Goal: Information Seeking & Learning: Learn about a topic

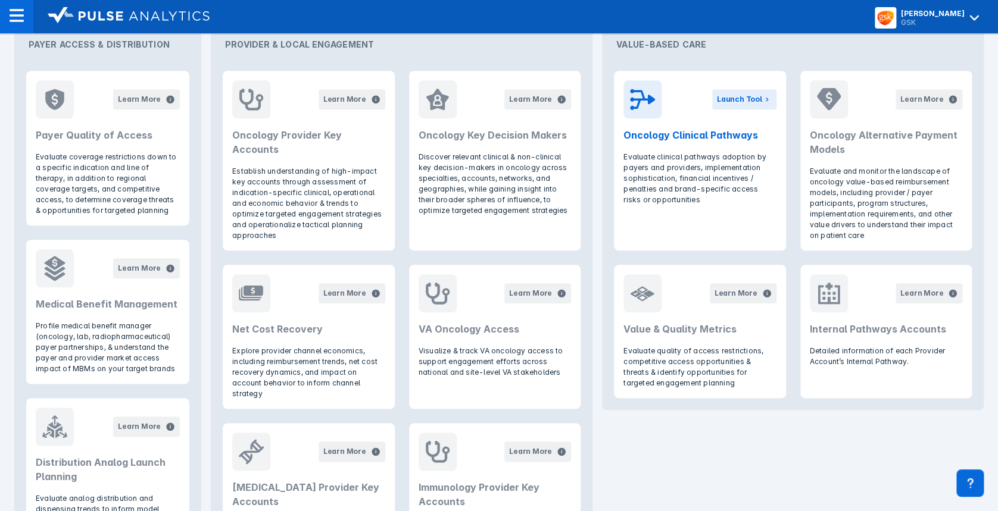
scroll to position [324, 0]
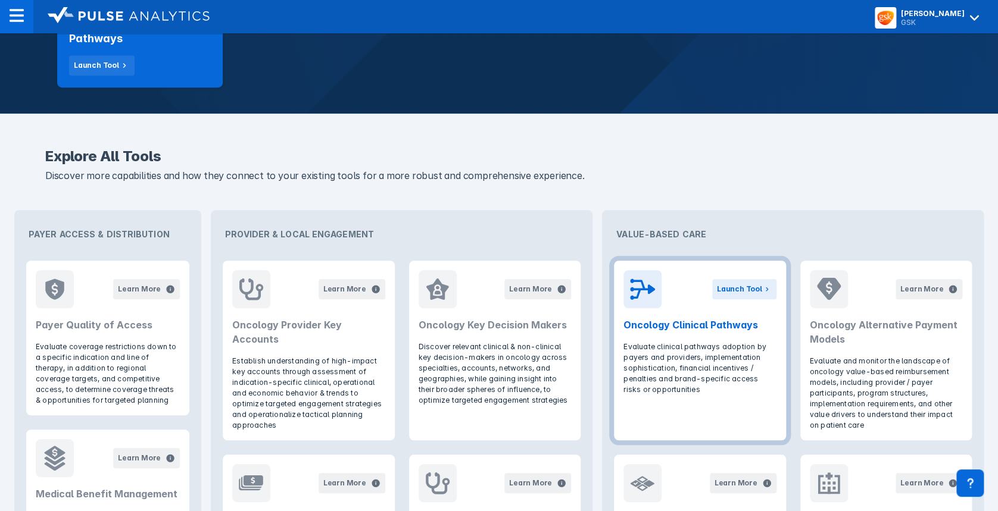
click at [691, 314] on header "Launch Tool Oncology Clinical Pathways" at bounding box center [699, 301] width 171 height 81
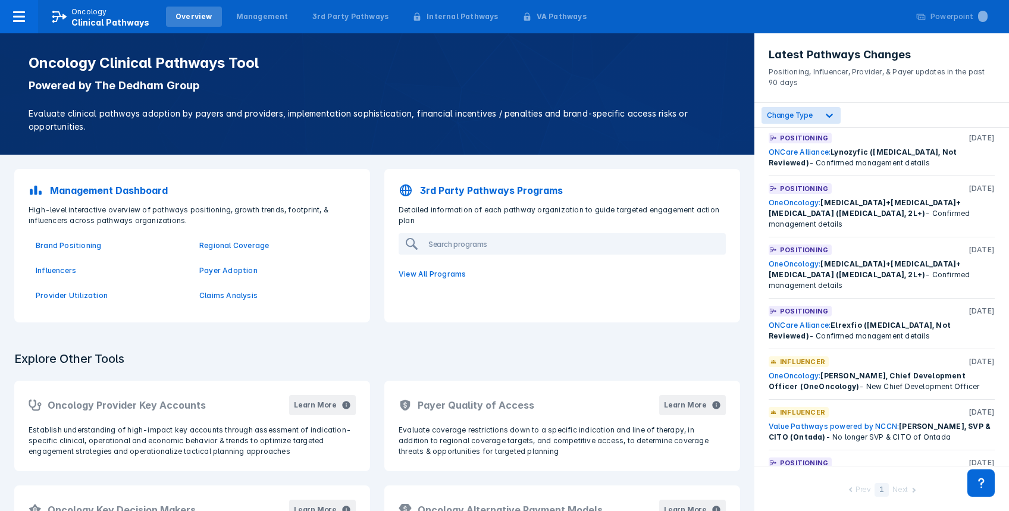
scroll to position [1428, 0]
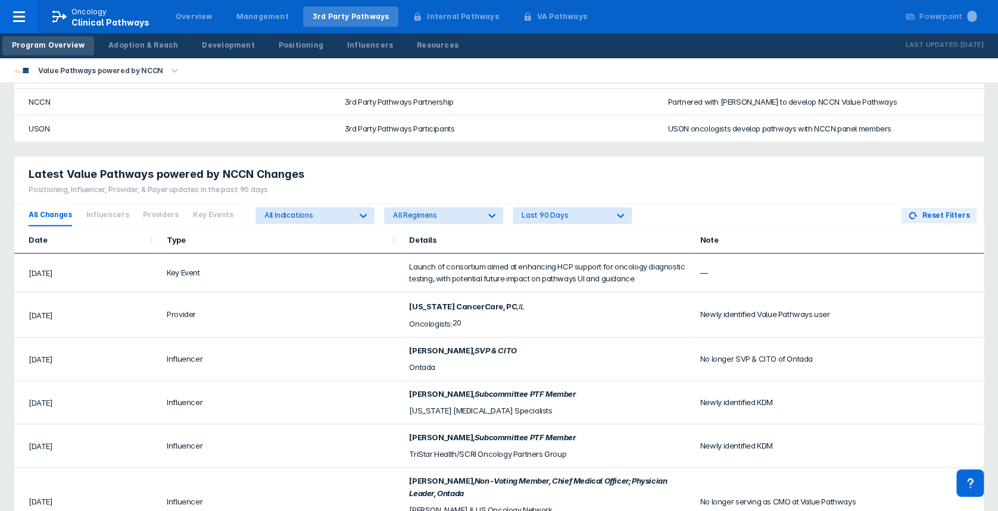
scroll to position [634, 0]
drag, startPoint x: 404, startPoint y: 344, endPoint x: 831, endPoint y: 348, distance: 427.4
click at [834, 348] on tr "Sep 2025 Influencer Sagran Moodley , SVP & CITO Ontada No longer SVP & CITO of …" at bounding box center [498, 357] width 969 height 43
drag, startPoint x: 831, startPoint y: 348, endPoint x: 803, endPoint y: 349, distance: 28.6
copy tr "Sagran Moodley , SVP & CITO Ontada No longer SVP & CITO of Ontada"
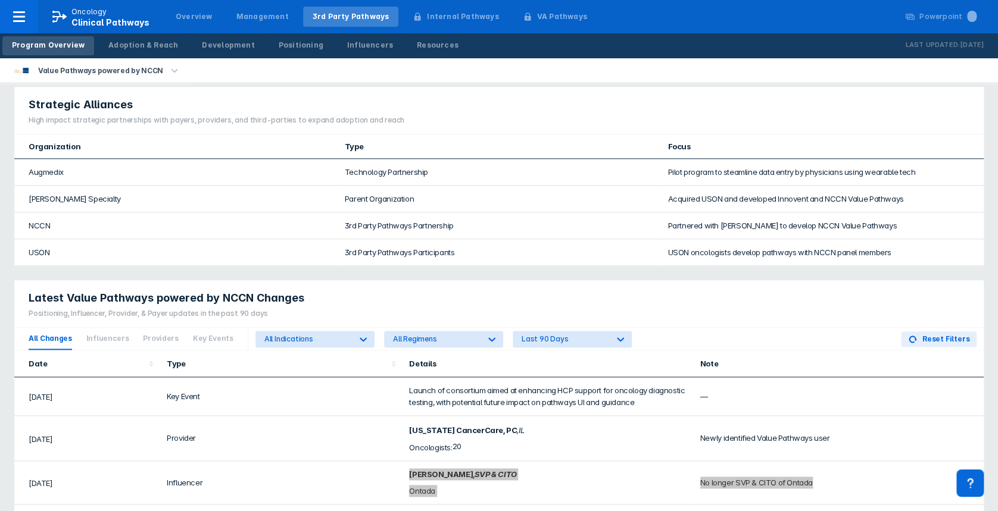
scroll to position [507, 0]
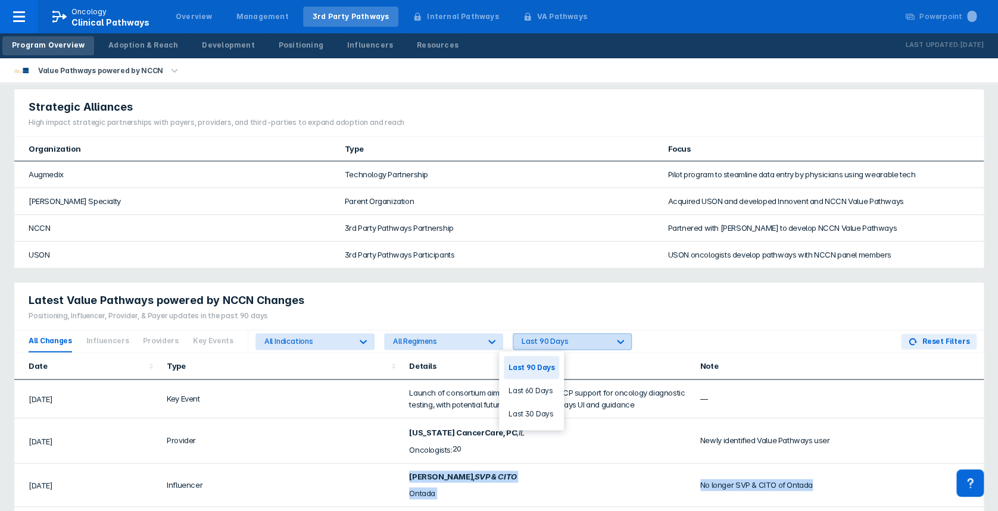
click at [531, 334] on div "Last 90 Days" at bounding box center [561, 341] width 96 height 15
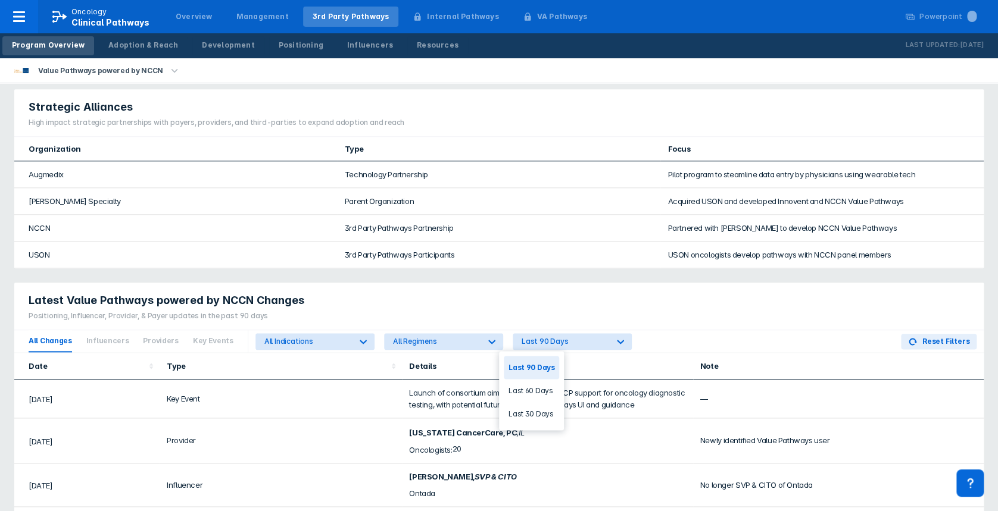
click at [539, 368] on div "Last 90 Days" at bounding box center [531, 367] width 55 height 23
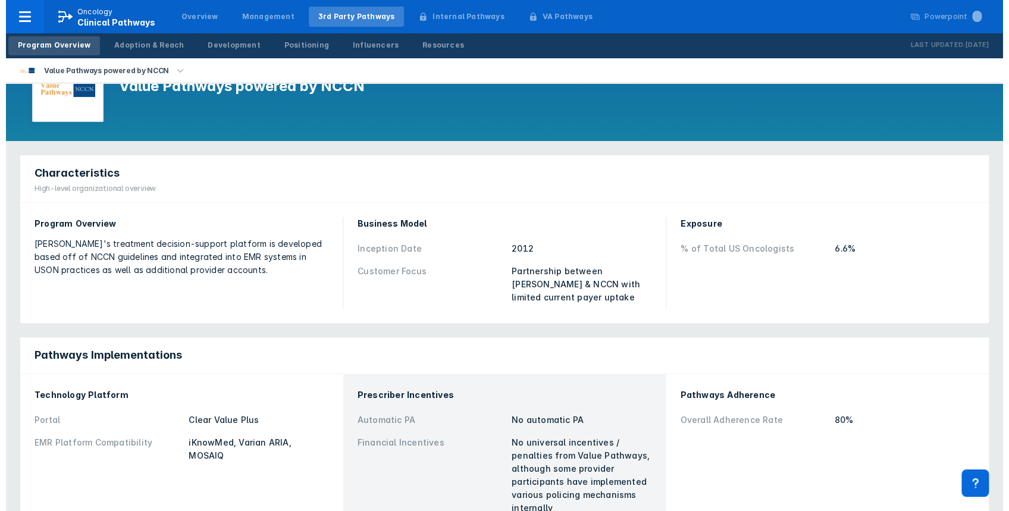
scroll to position [0, 0]
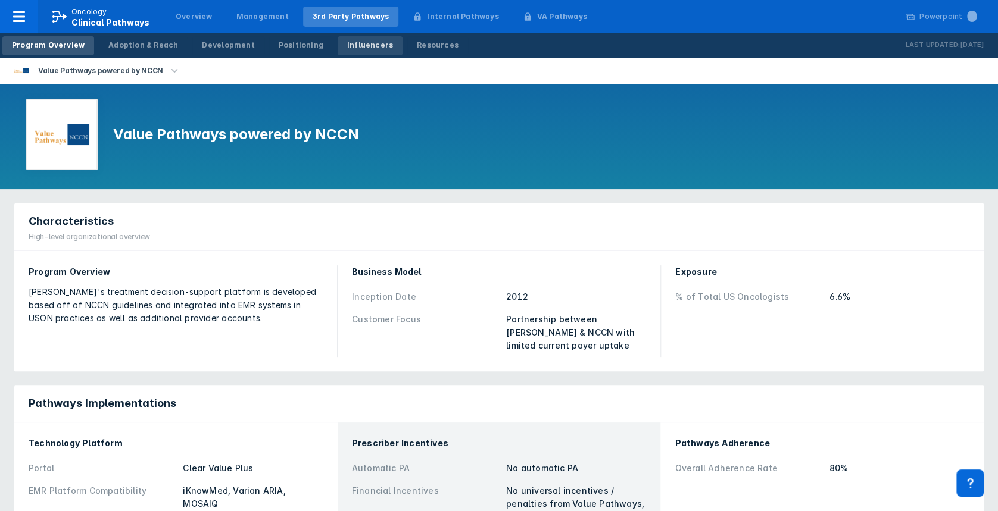
click at [347, 43] on div "Influencers" at bounding box center [370, 45] width 46 height 11
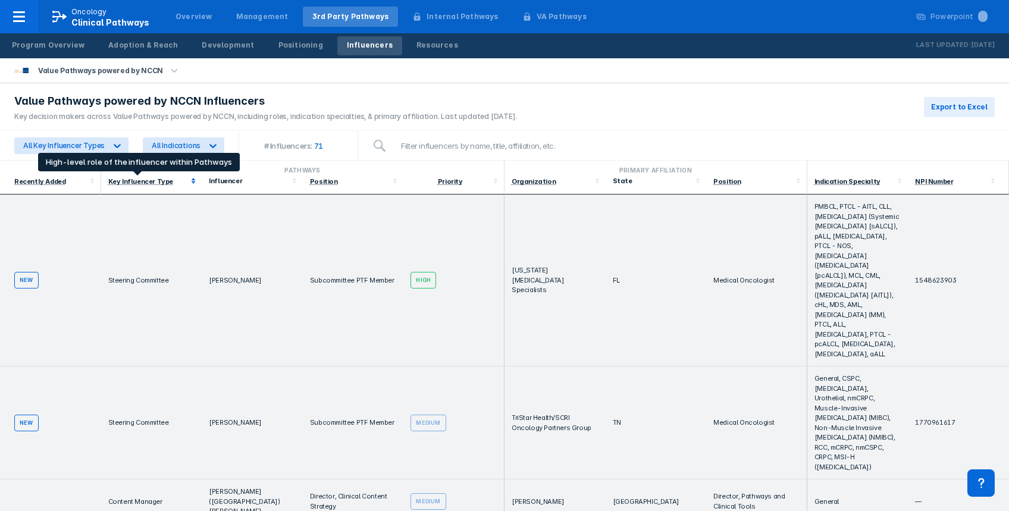
click at [137, 181] on div "Key Influencer Type" at bounding box center [140, 181] width 65 height 8
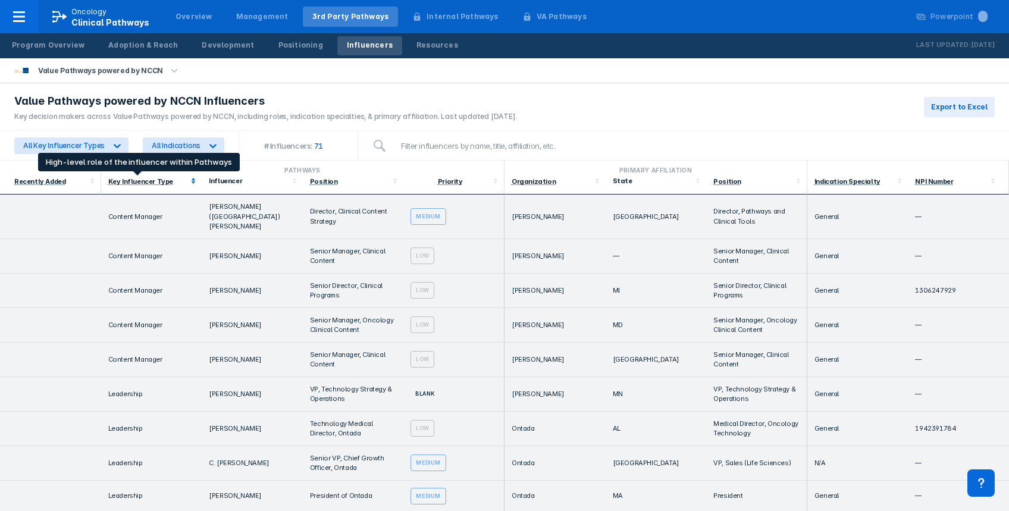
click at [137, 181] on div "Key Influencer Type" at bounding box center [140, 181] width 65 height 8
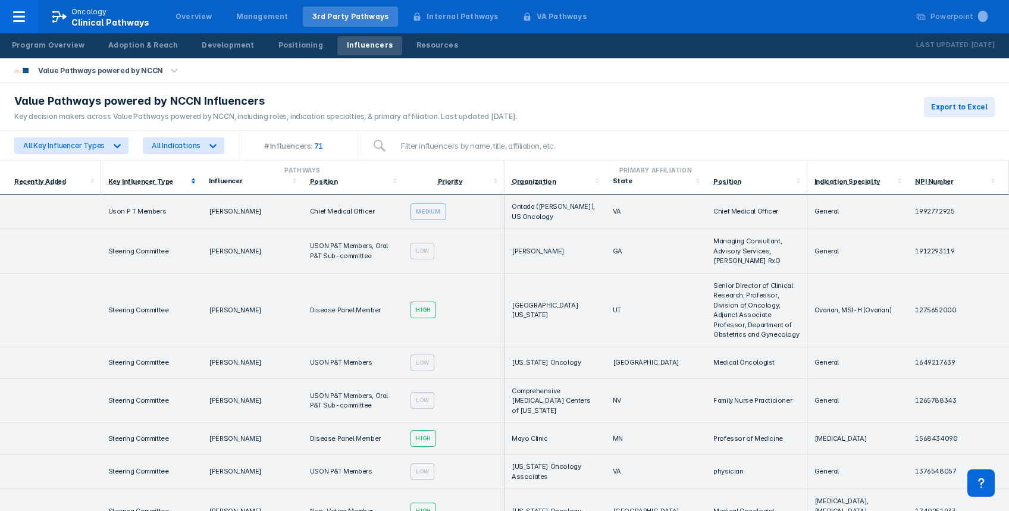
click at [143, 185] on div "Key Influencer Type" at bounding box center [151, 181] width 87 height 12
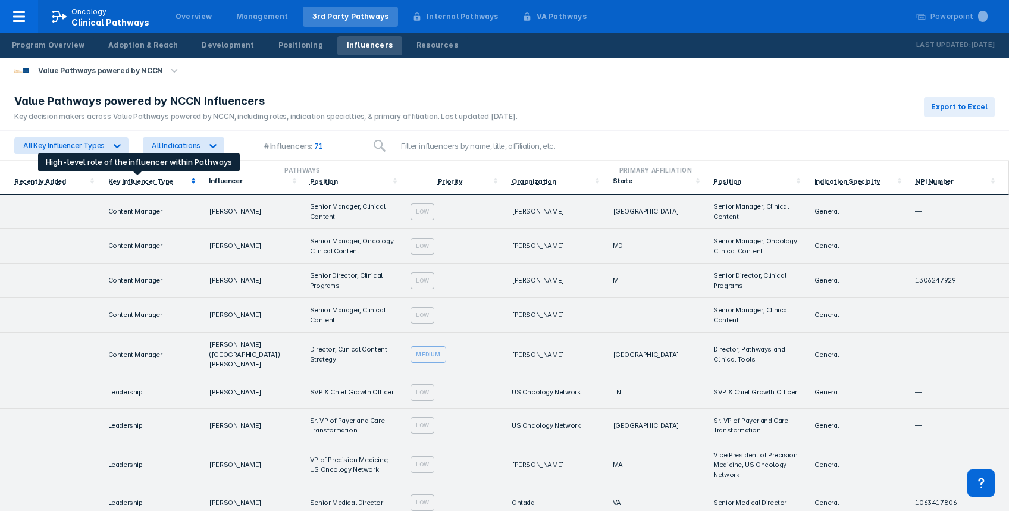
click at [137, 181] on div "Key Influencer Type" at bounding box center [140, 181] width 65 height 8
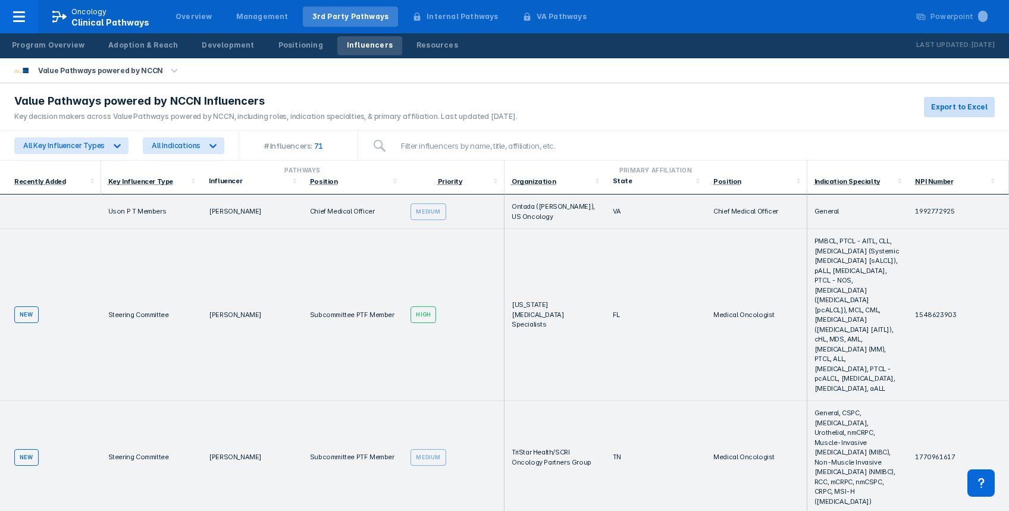
click at [949, 107] on span "Export to Excel" at bounding box center [959, 107] width 57 height 11
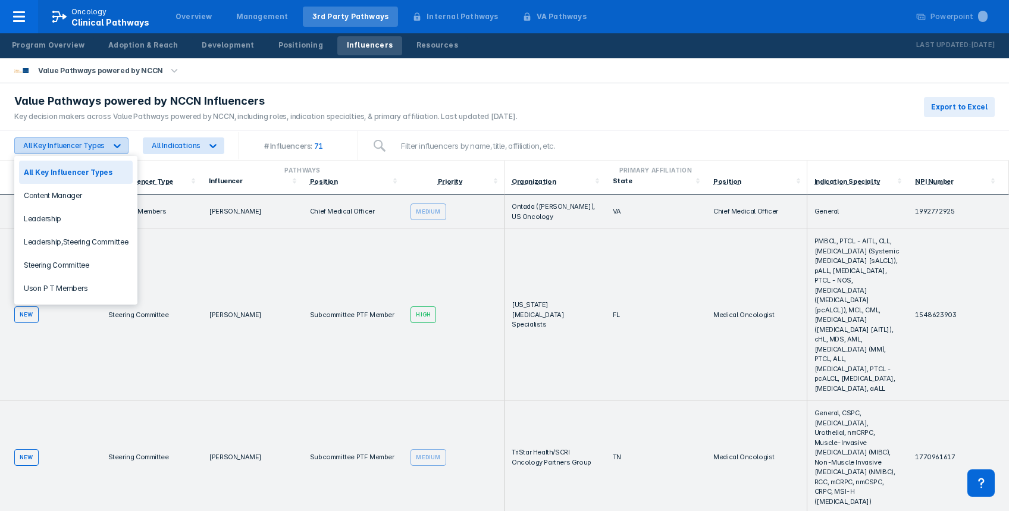
click at [104, 143] on div "All Key Influencer Types" at bounding box center [60, 145] width 91 height 15
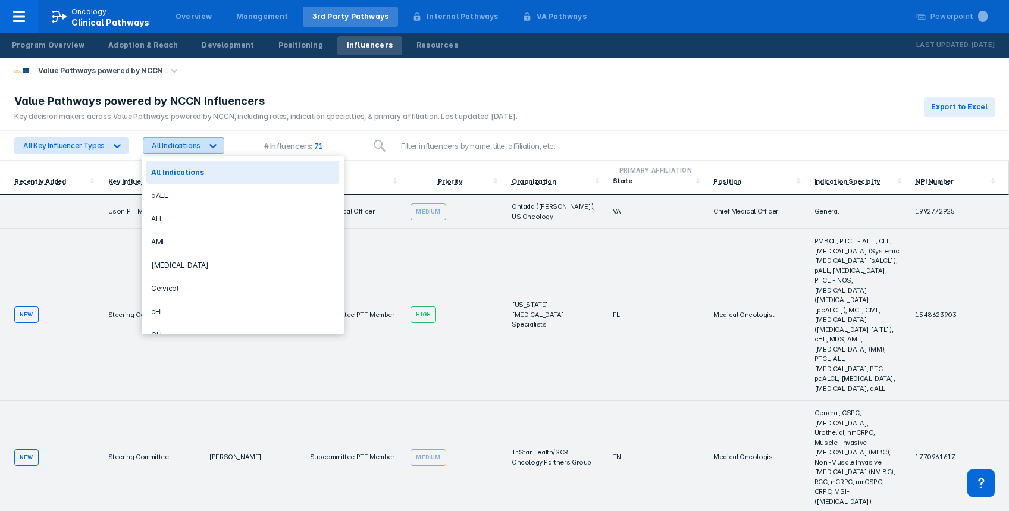
click at [159, 141] on div "All Indications" at bounding box center [176, 145] width 49 height 9
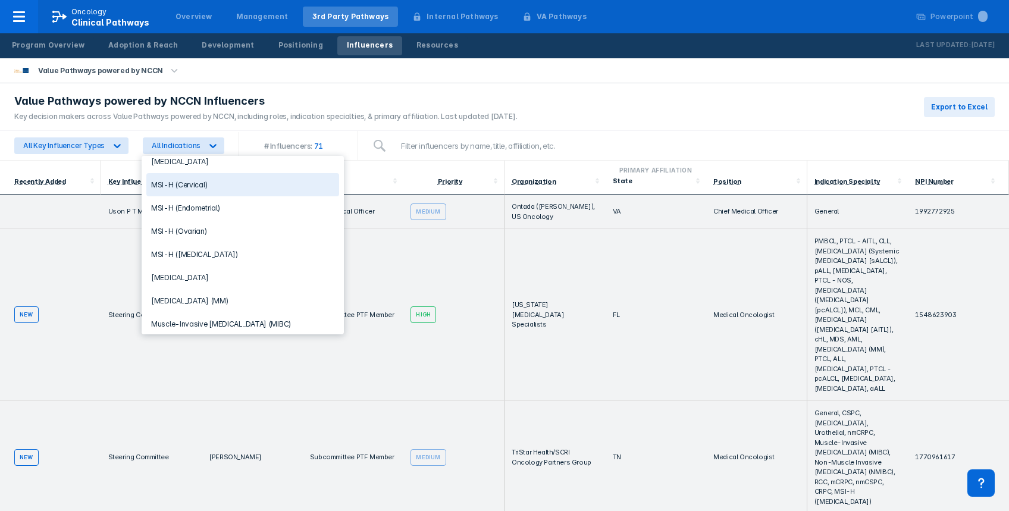
scroll to position [634, 0]
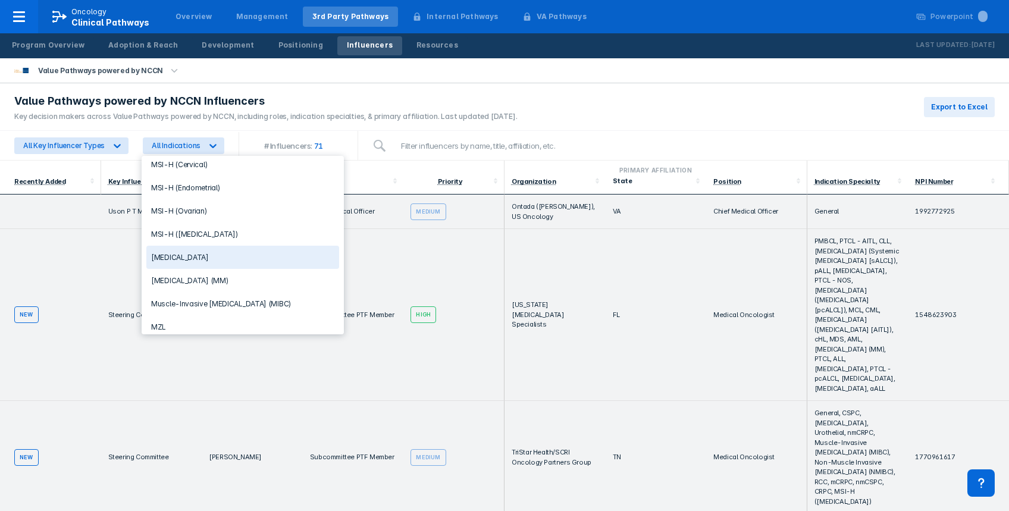
click at [217, 246] on div "[MEDICAL_DATA]" at bounding box center [242, 257] width 193 height 23
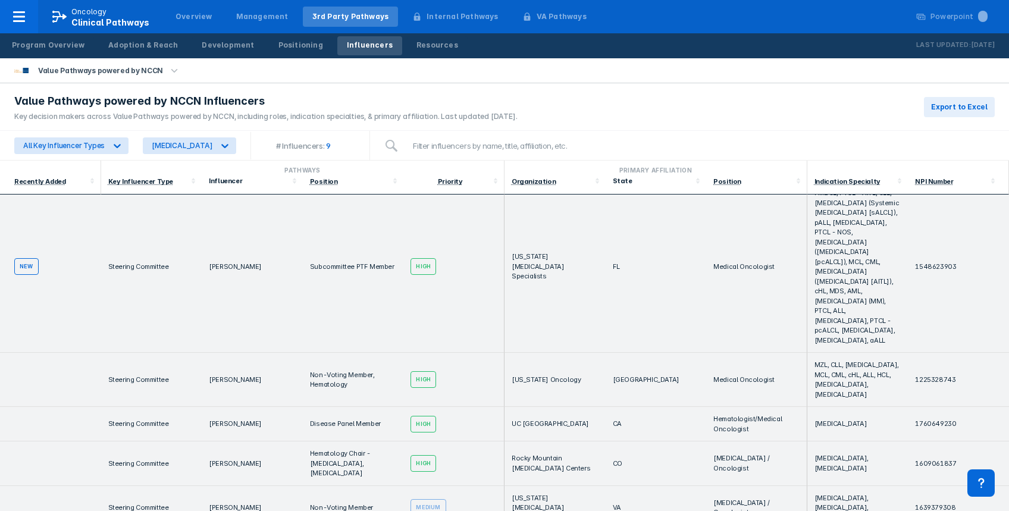
scroll to position [0, 0]
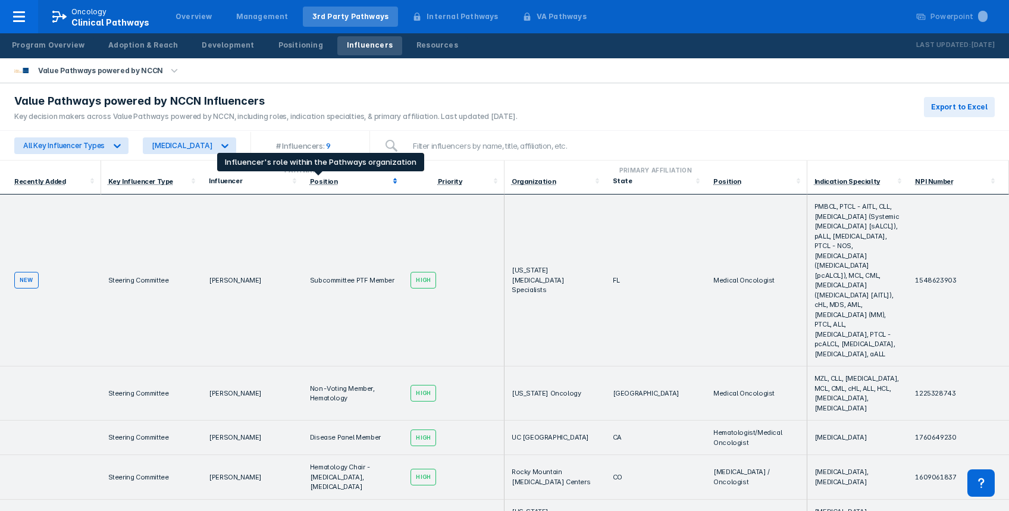
click at [318, 178] on div "Position" at bounding box center [324, 181] width 28 height 8
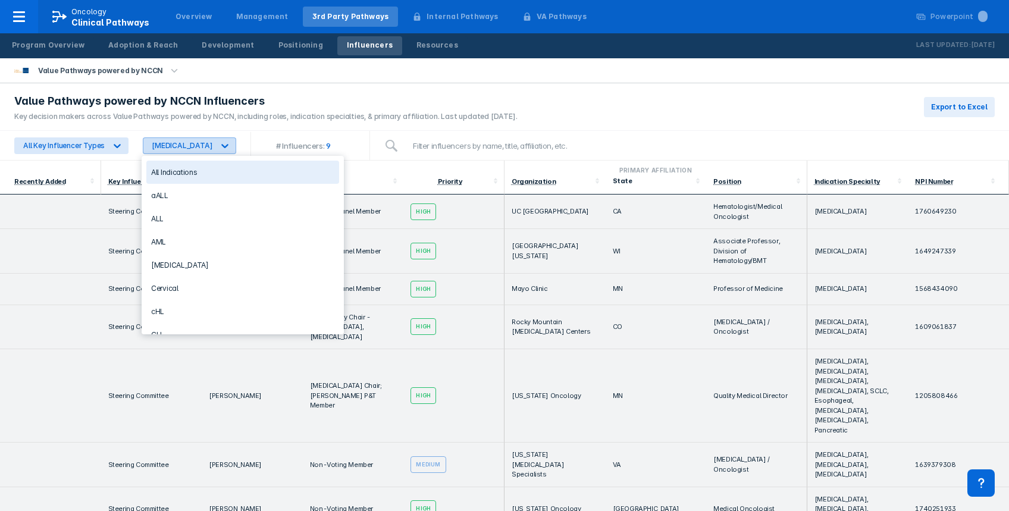
click at [176, 146] on div "[MEDICAL_DATA]" at bounding box center [182, 145] width 61 height 9
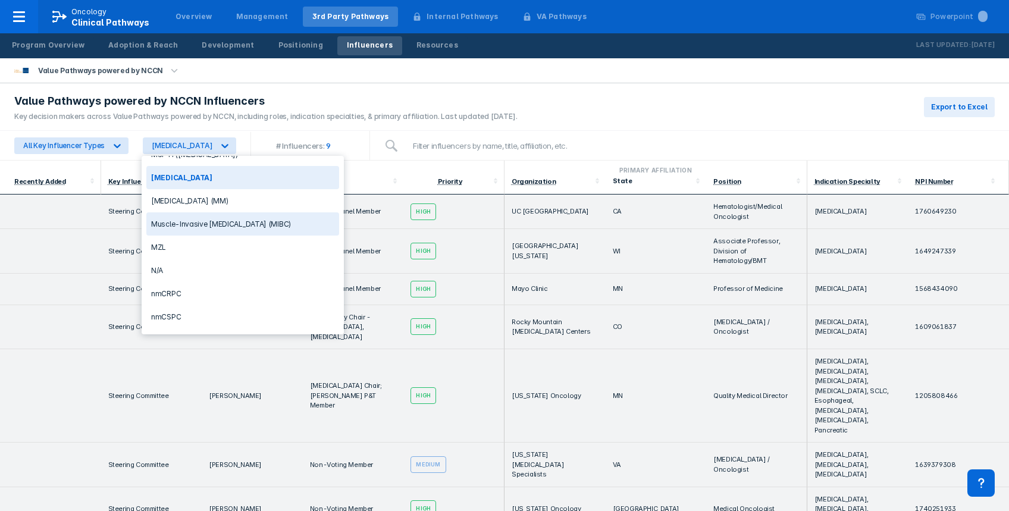
scroll to position [634, 0]
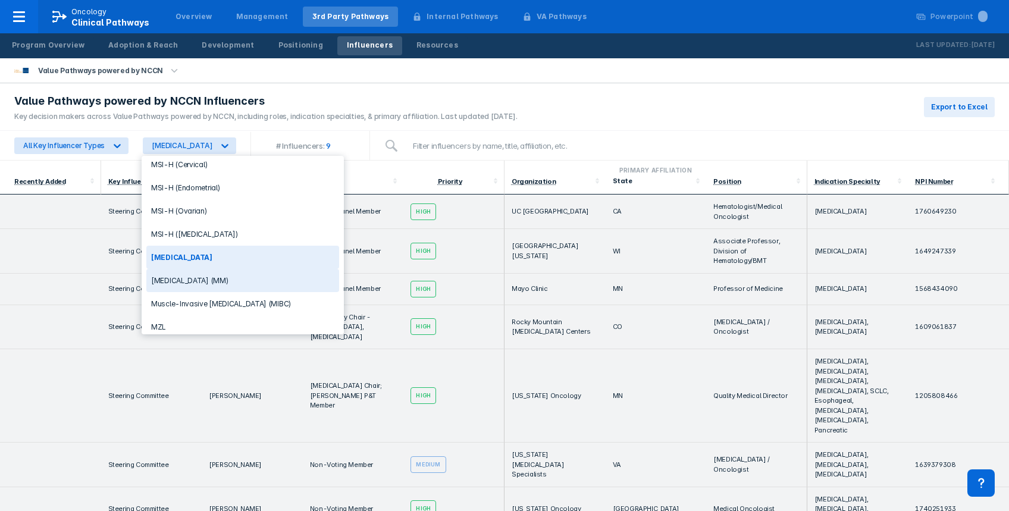
click at [215, 269] on div "Multiple Myeloma (MM)" at bounding box center [242, 280] width 193 height 23
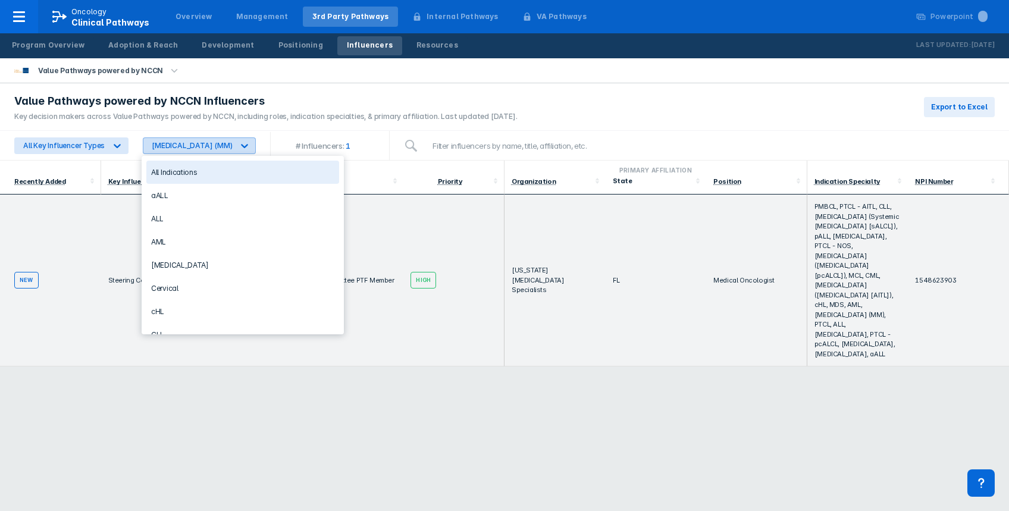
click at [209, 146] on div "Multiple Myeloma (MM)" at bounding box center [192, 145] width 80 height 9
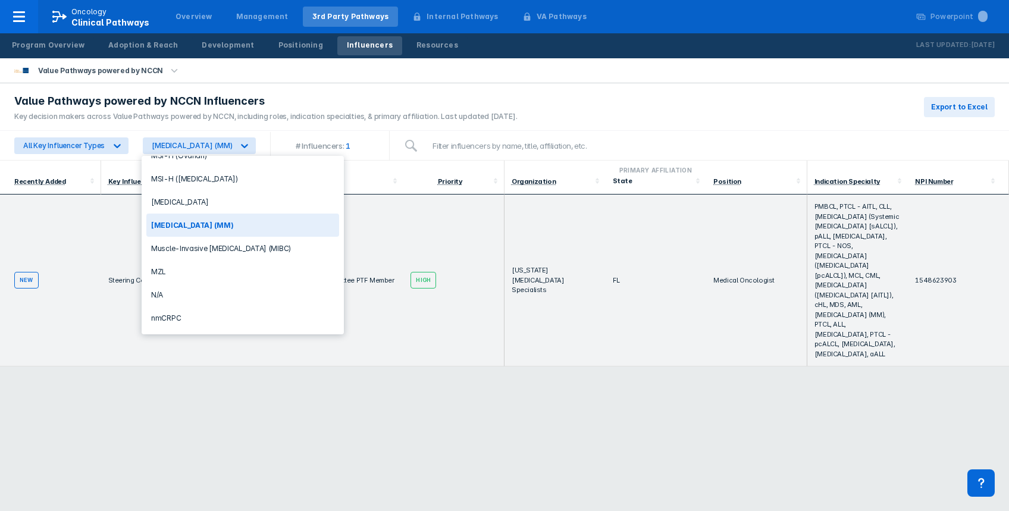
scroll to position [640, 0]
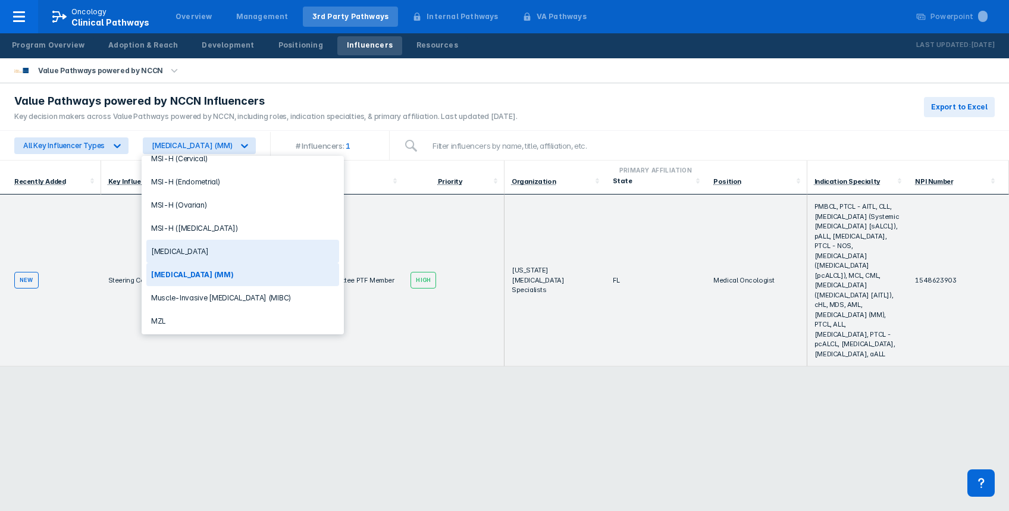
click at [213, 240] on div "[MEDICAL_DATA]" at bounding box center [242, 251] width 193 height 23
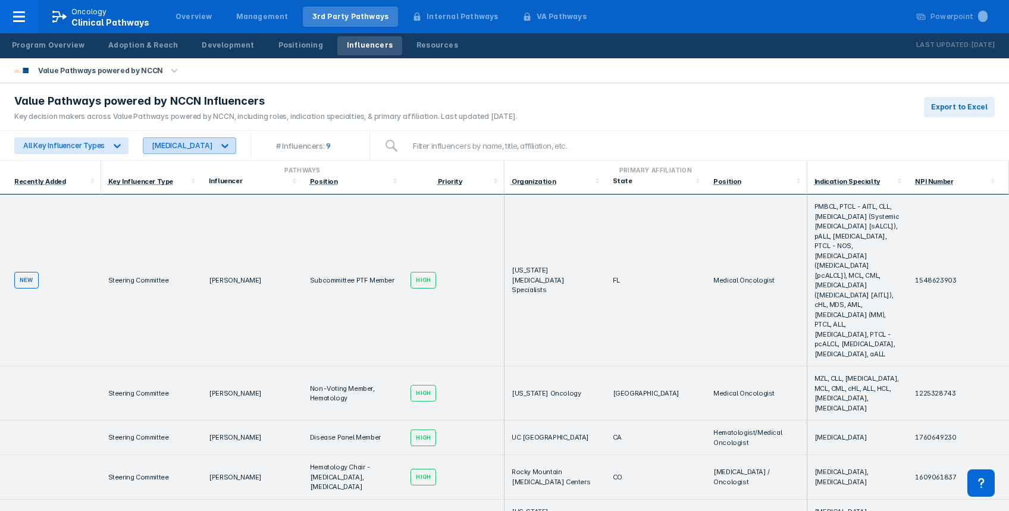
click at [201, 146] on div "[MEDICAL_DATA]" at bounding box center [182, 145] width 61 height 9
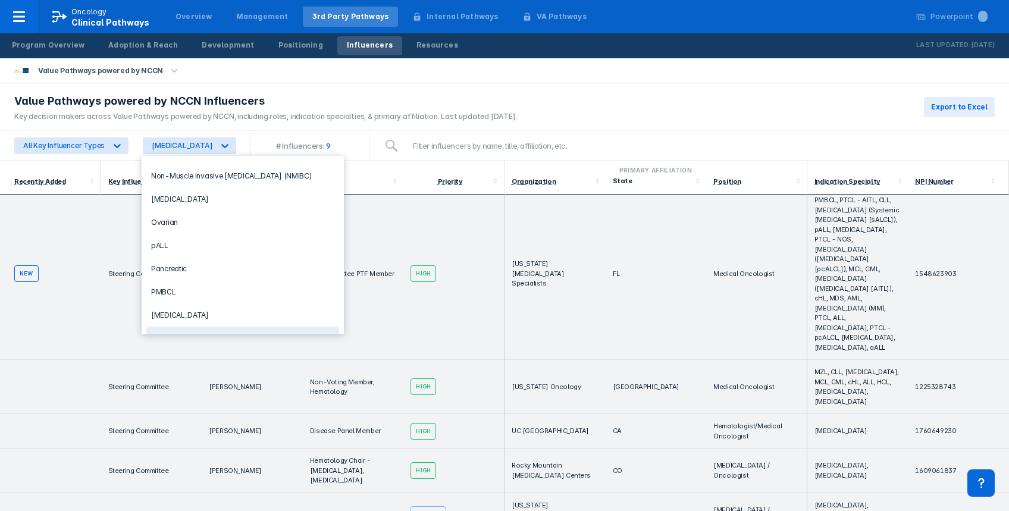
scroll to position [0, 0]
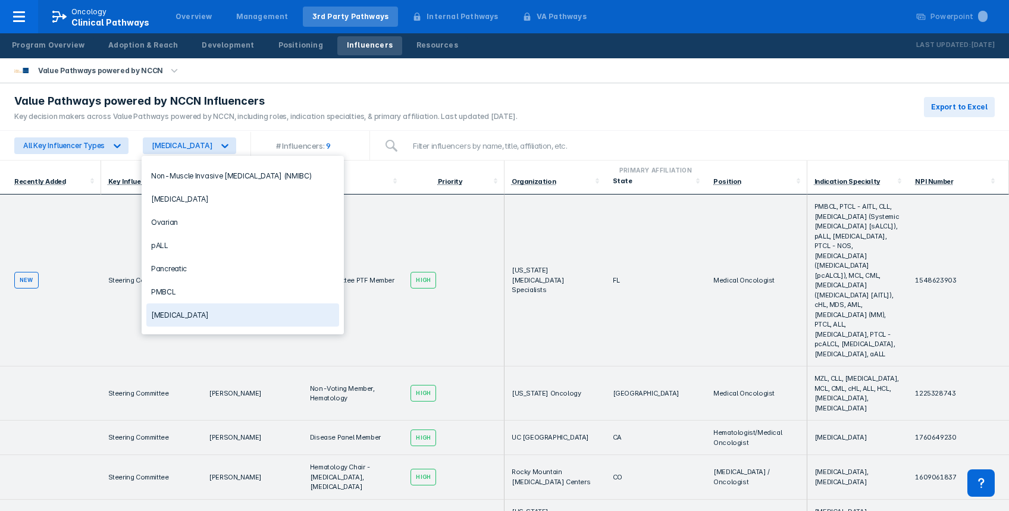
click at [631, 120] on div "Value Pathways powered by NCCN Influencers Key decision makers across Value Pat…" at bounding box center [504, 107] width 1009 height 48
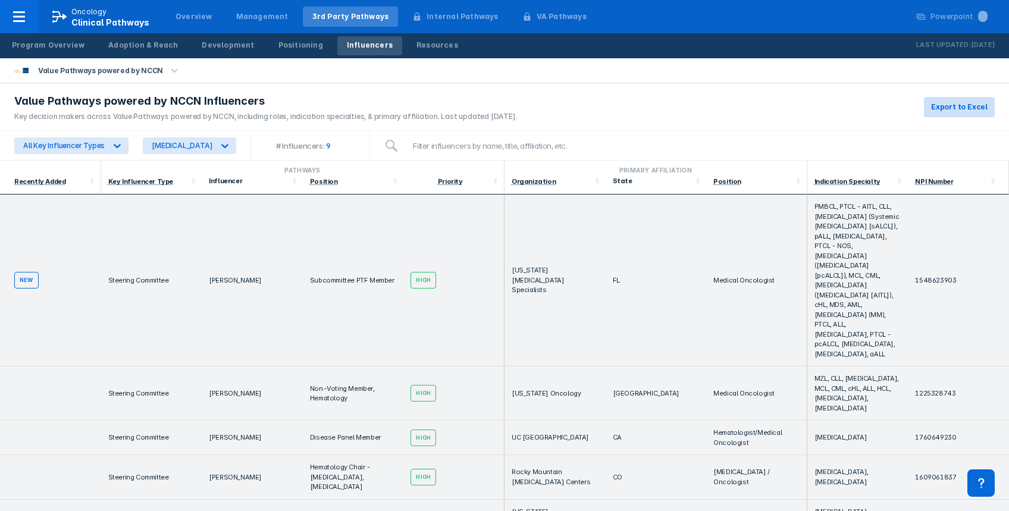
click at [938, 102] on span "Export to Excel" at bounding box center [959, 107] width 57 height 11
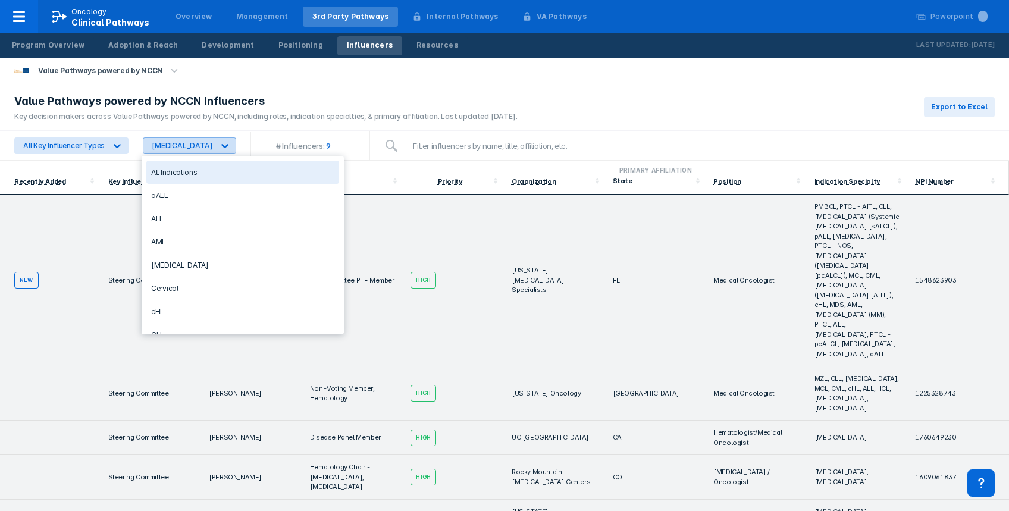
click at [207, 146] on div "[MEDICAL_DATA]" at bounding box center [182, 145] width 61 height 9
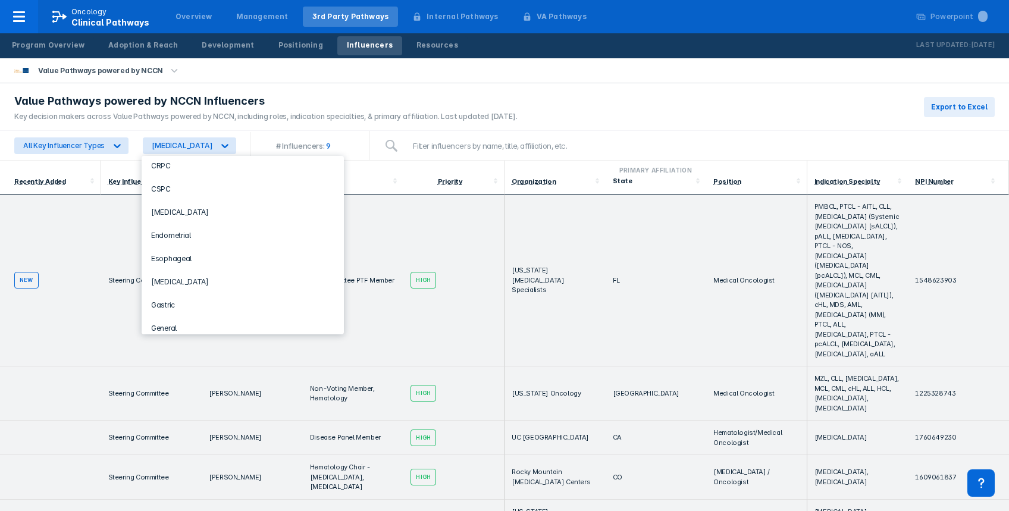
scroll to position [238, 0]
click at [212, 227] on div "Endometrial" at bounding box center [242, 235] width 193 height 23
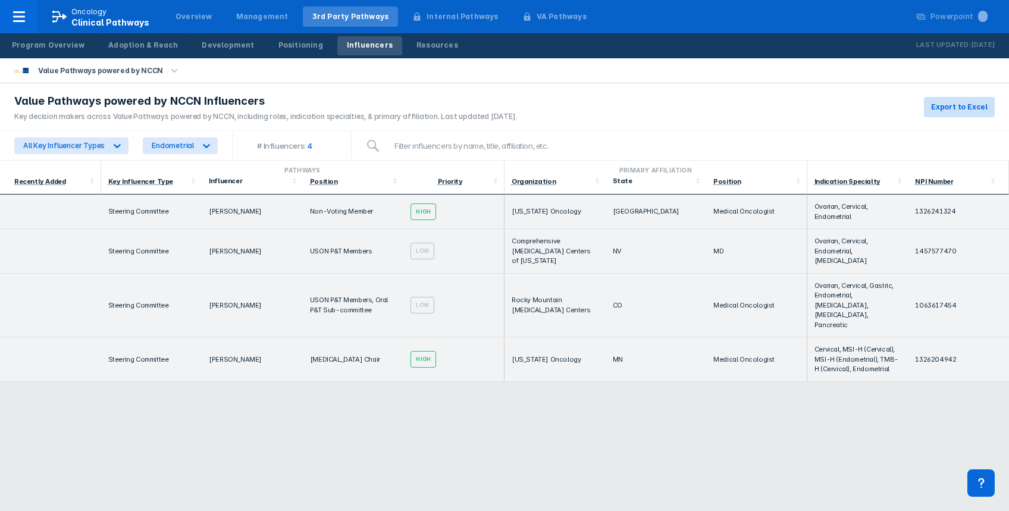
click at [950, 102] on span "Export to Excel" at bounding box center [959, 107] width 57 height 11
click at [149, 145] on div "Endometrial" at bounding box center [169, 145] width 52 height 15
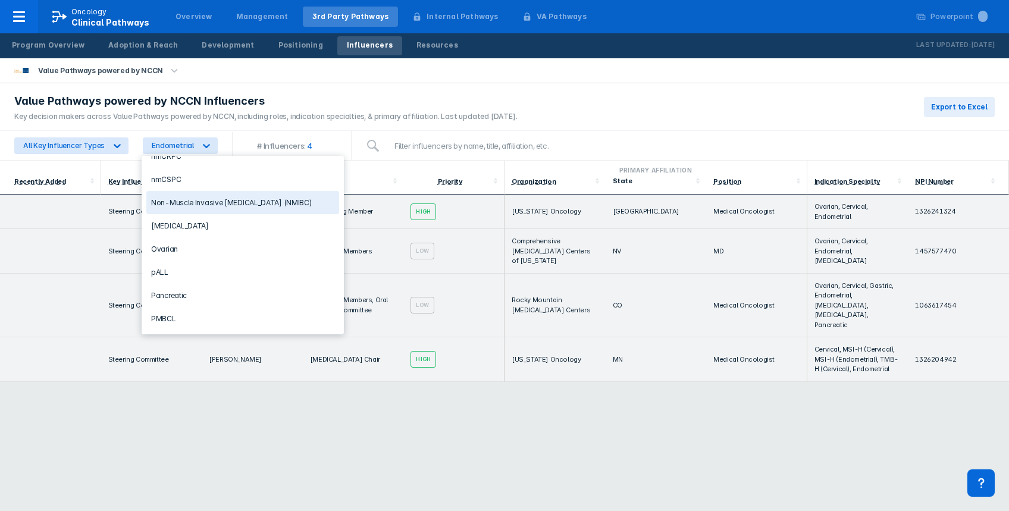
scroll to position [873, 0]
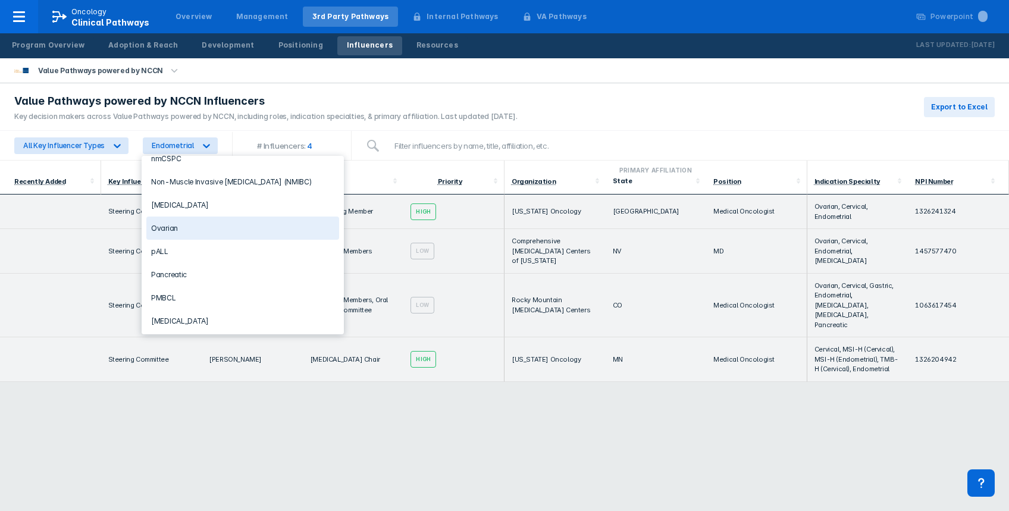
click at [217, 217] on div "Ovarian" at bounding box center [242, 228] width 193 height 23
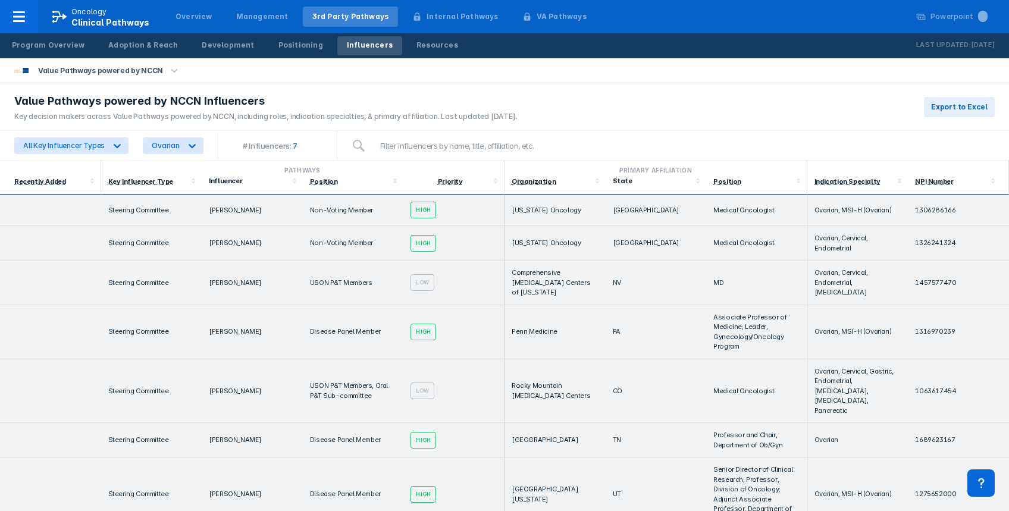
click at [986, 95] on div "Value Pathways powered by NCCN Influencers Key decision makers across Value Pat…" at bounding box center [504, 107] width 1009 height 48
click at [980, 103] on span "Export to Excel" at bounding box center [959, 107] width 57 height 11
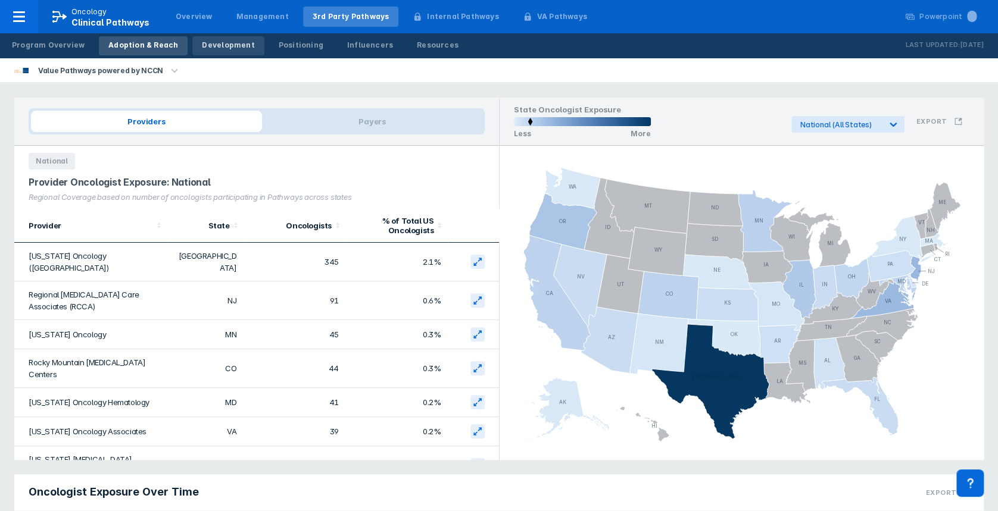
click at [208, 48] on div "Development" at bounding box center [228, 45] width 52 height 11
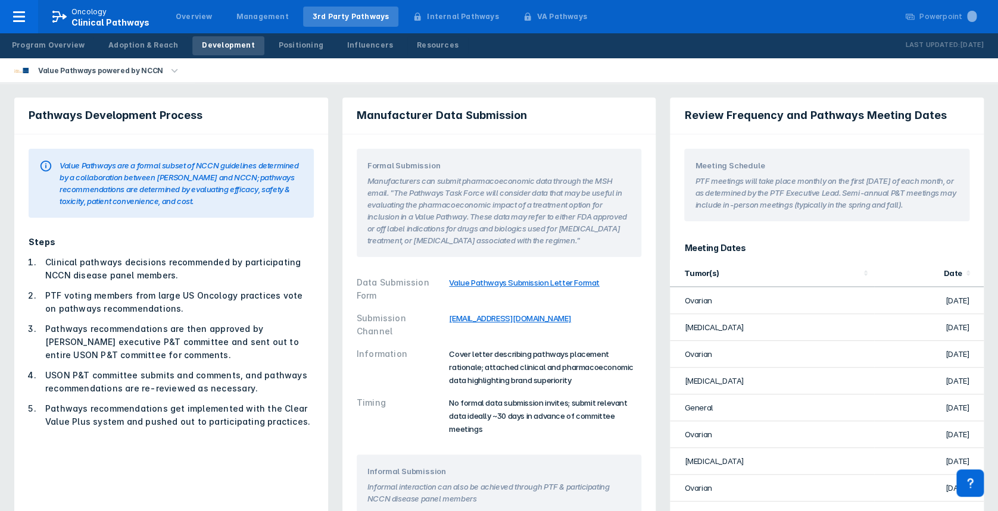
drag, startPoint x: 686, startPoint y: 112, endPoint x: 965, endPoint y: 329, distance: 353.3
click at [965, 329] on div "Review Frequency and Pathways Meeting Dates Meeting Schedule PTF meetings will …" at bounding box center [827, 314] width 314 height 432
click at [774, 189] on section "PTF meetings will take place monthly on the first [DATE] of each month, or as d…" at bounding box center [827, 190] width 264 height 39
drag, startPoint x: 683, startPoint y: 108, endPoint x: 921, endPoint y: 205, distance: 257.9
click at [921, 205] on div "Review Frequency and Pathways Meeting Dates Meeting Schedule PTF meetings will …" at bounding box center [827, 314] width 314 height 432
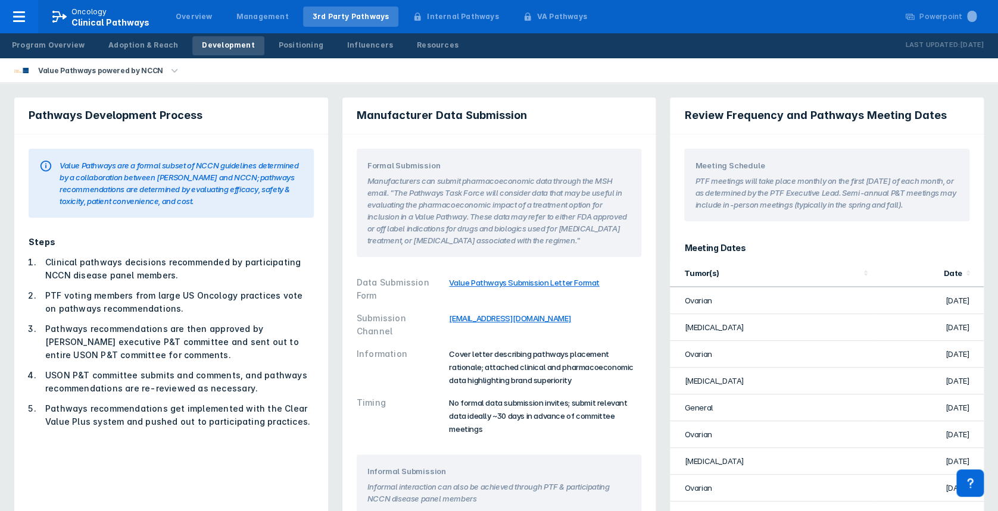
drag, startPoint x: 921, startPoint y: 205, endPoint x: 914, endPoint y: 201, distance: 8.3
copy div "Review Frequency and Pathways Meeting Dates Meeting Schedule PTF meetings will …"
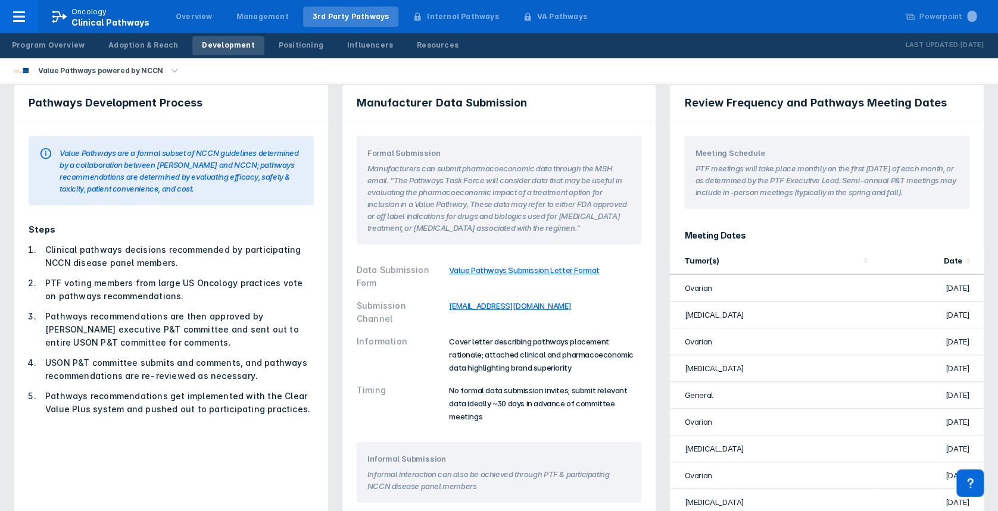
scroll to position [19, 0]
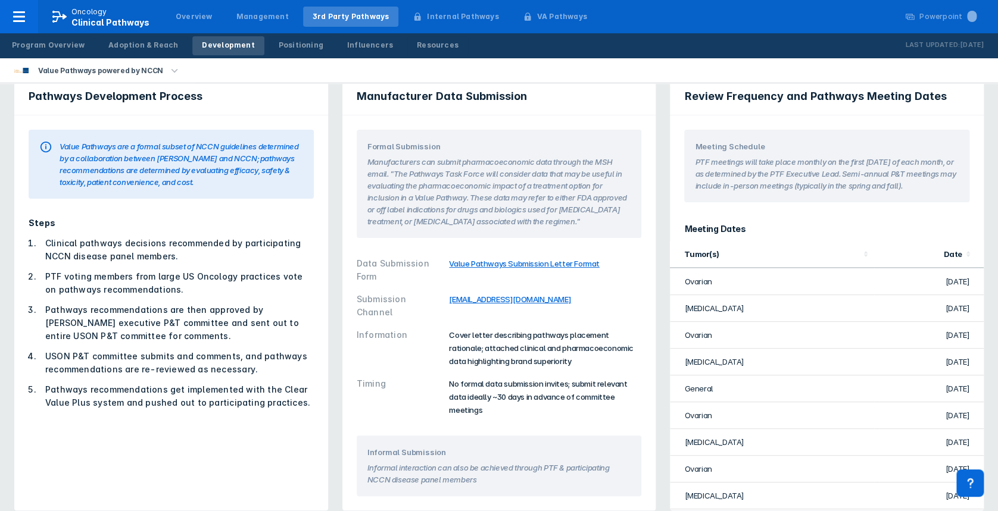
click at [95, 300] on ol "Clinical pathways decisions recommended by participating NCCN disease panel mem…" at bounding box center [171, 323] width 285 height 173
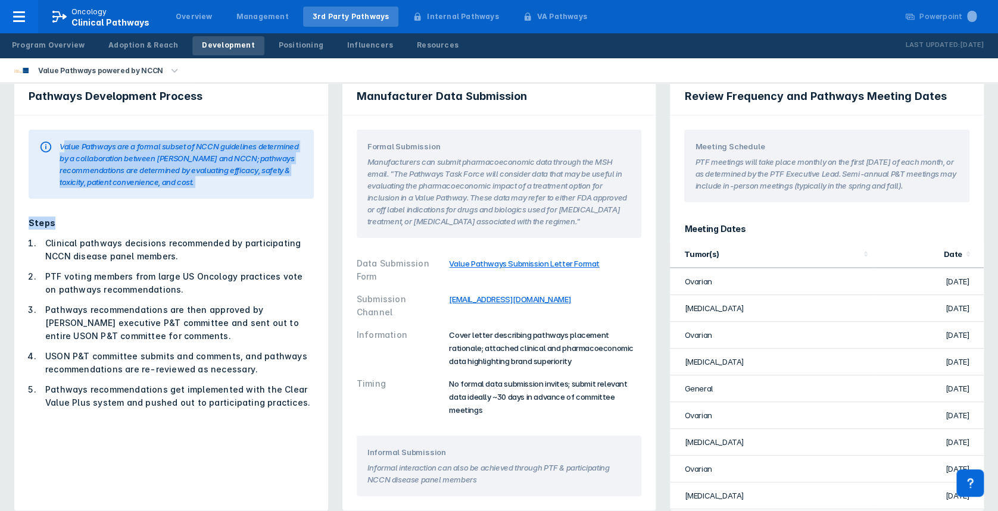
drag, startPoint x: 64, startPoint y: 143, endPoint x: 182, endPoint y: 202, distance: 132.3
click at [183, 202] on div "Pathways Development Process Value Pathways are a formal subset of NCCN guideli…" at bounding box center [171, 295] width 314 height 432
drag, startPoint x: 182, startPoint y: 202, endPoint x: 118, endPoint y: 164, distance: 74.7
click at [118, 164] on div "Value Pathways are a formal subset of NCCN guidelines determined by a collabora…" at bounding box center [181, 164] width 243 height 48
click at [76, 143] on div "Value Pathways are a formal subset of NCCN guidelines determined by a collabora…" at bounding box center [181, 164] width 243 height 48
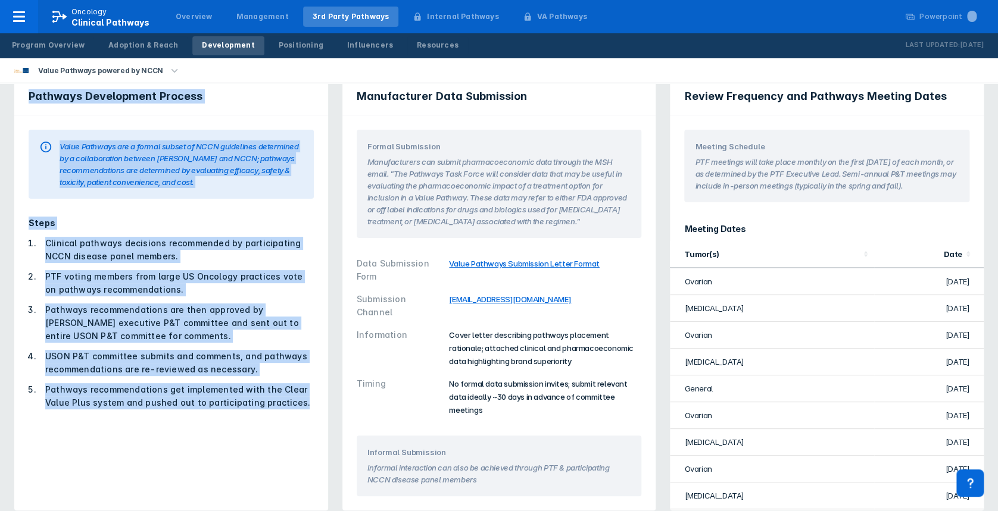
drag, startPoint x: 27, startPoint y: 99, endPoint x: 325, endPoint y: 412, distance: 431.9
click at [325, 412] on div "Pathways Development Process Value Pathways are a formal subset of NCCN guideli…" at bounding box center [171, 295] width 314 height 432
copy div "Pathways Development Process Value Pathways are a formal subset of NCCN guideli…"
click at [252, 300] on ol "Clinical pathways decisions recommended by participating NCCN disease panel mem…" at bounding box center [171, 323] width 285 height 173
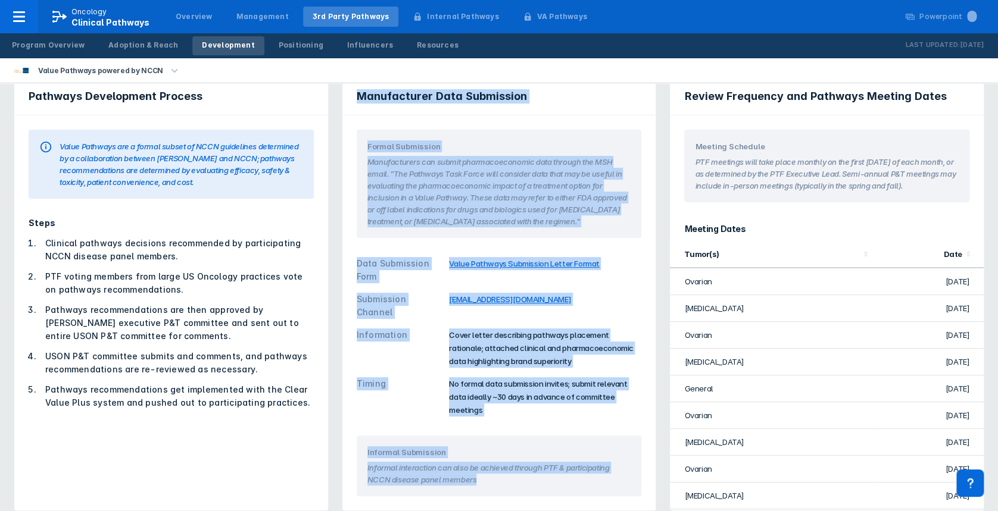
drag, startPoint x: 357, startPoint y: 95, endPoint x: 579, endPoint y: 464, distance: 430.6
click at [579, 464] on div "Manufacturer Data Submission Formal Submission Manufacturers can submit pharmac…" at bounding box center [499, 295] width 314 height 432
copy div "Manufacturer Data Submission Formal Submission Manufacturers can submit pharmac…"
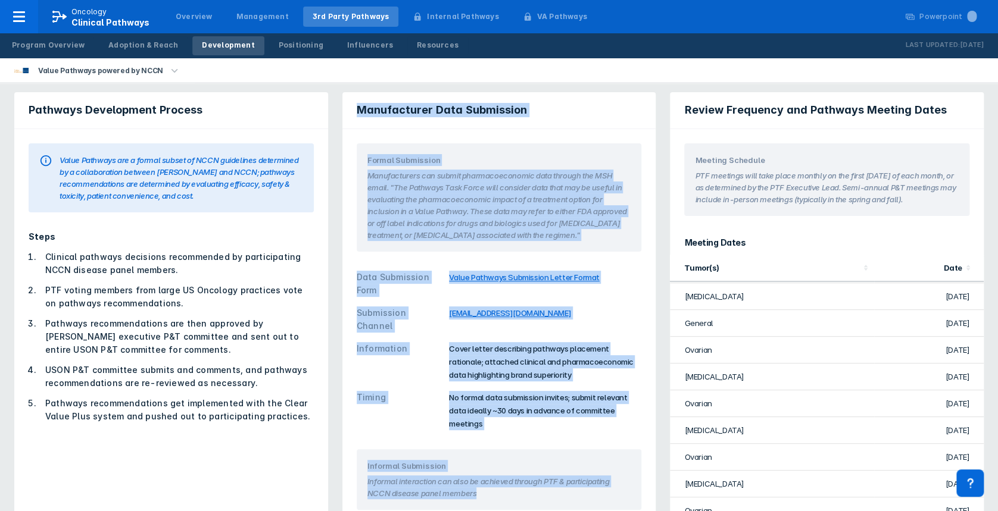
scroll to position [0, 0]
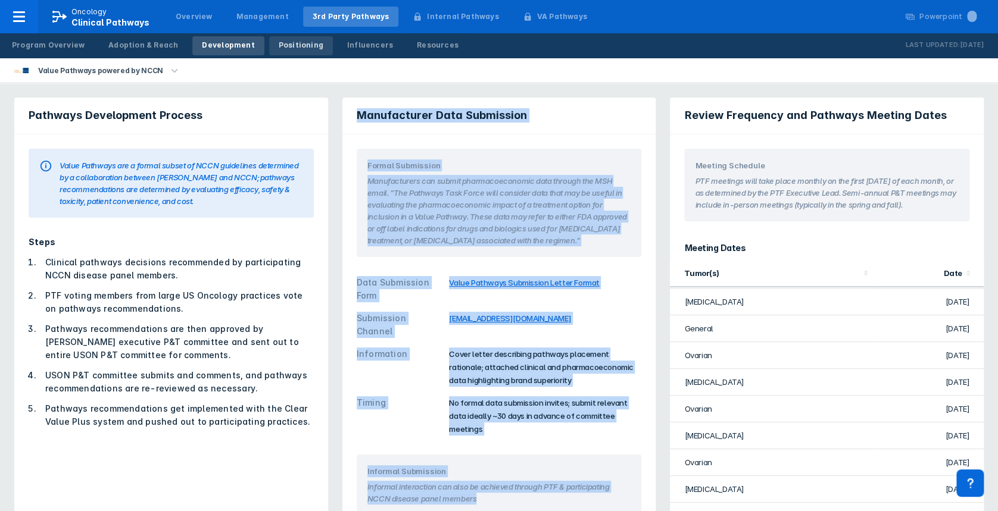
click at [287, 45] on div "Positioning" at bounding box center [301, 45] width 45 height 11
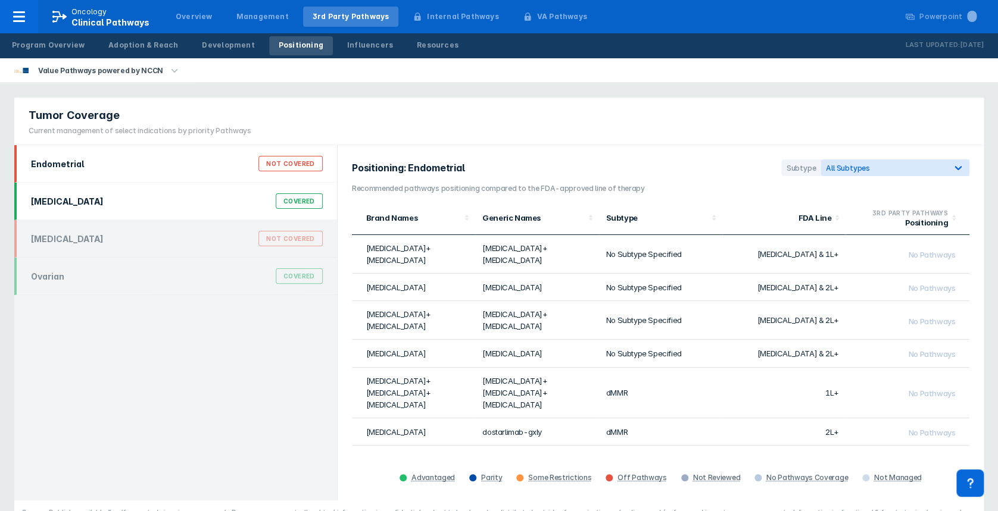
click at [104, 210] on div "[MEDICAL_DATA] Covered" at bounding box center [177, 201] width 306 height 23
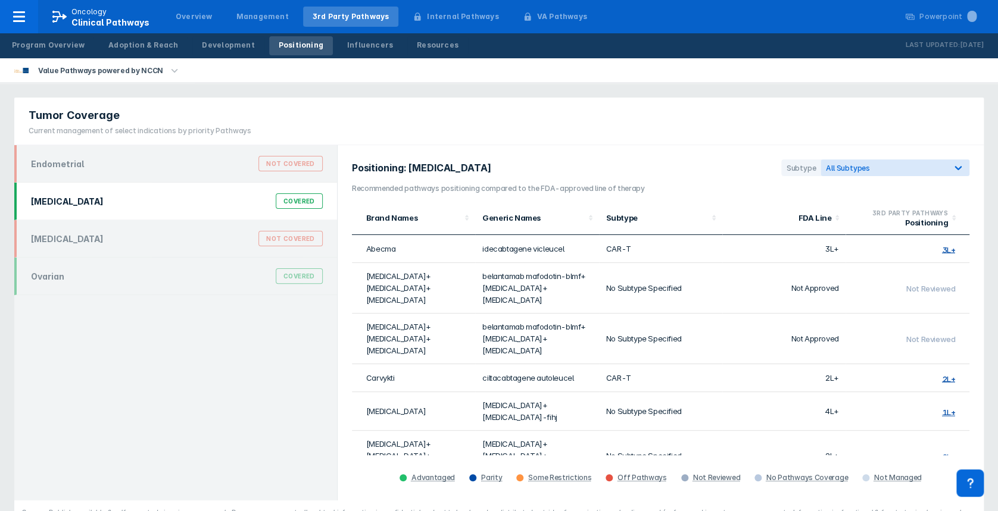
click at [73, 205] on div "[MEDICAL_DATA]" at bounding box center [67, 201] width 73 height 10
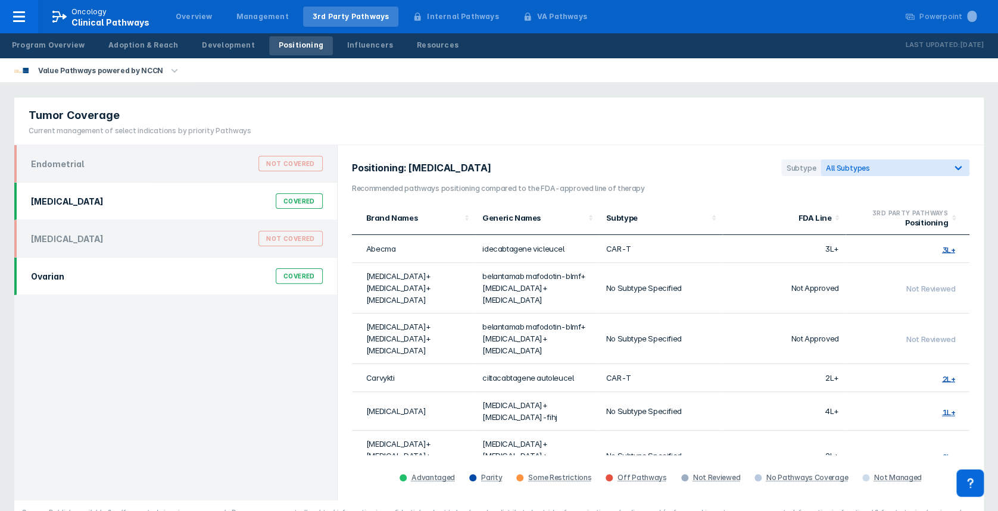
click at [90, 275] on div "Ovarian Covered" at bounding box center [177, 276] width 306 height 23
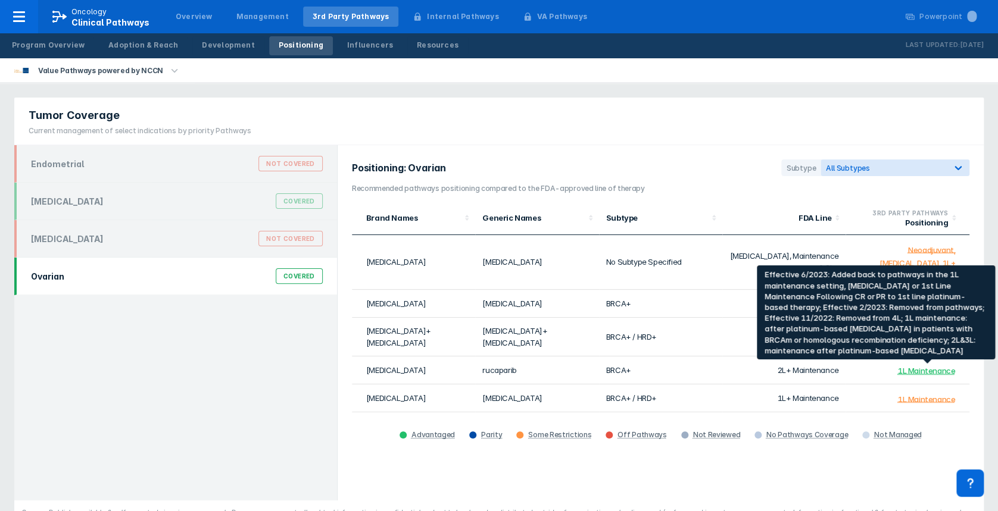
click at [928, 394] on div "1L Maintenance" at bounding box center [926, 399] width 57 height 10
click at [931, 394] on div "1L Maintenance" at bounding box center [926, 399] width 57 height 10
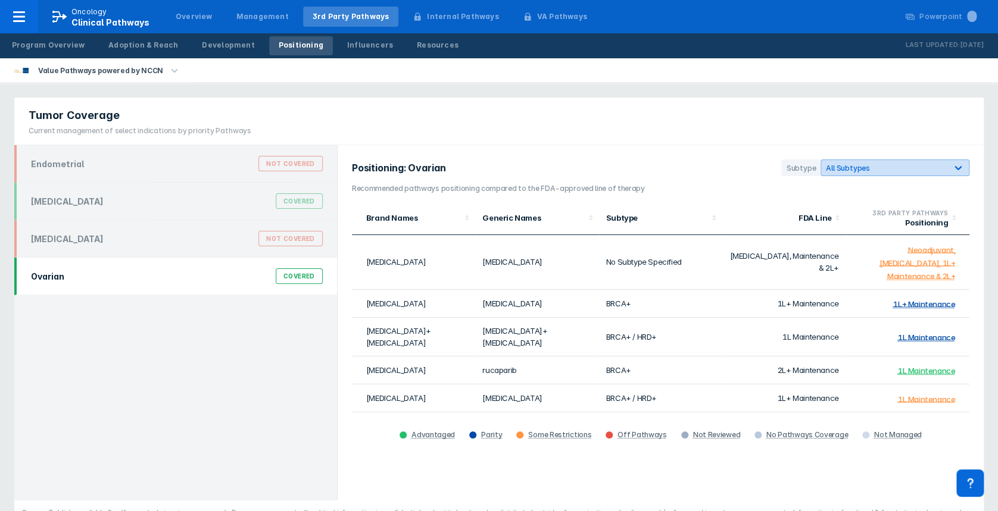
click at [912, 162] on div "All Subtypes" at bounding box center [884, 167] width 126 height 11
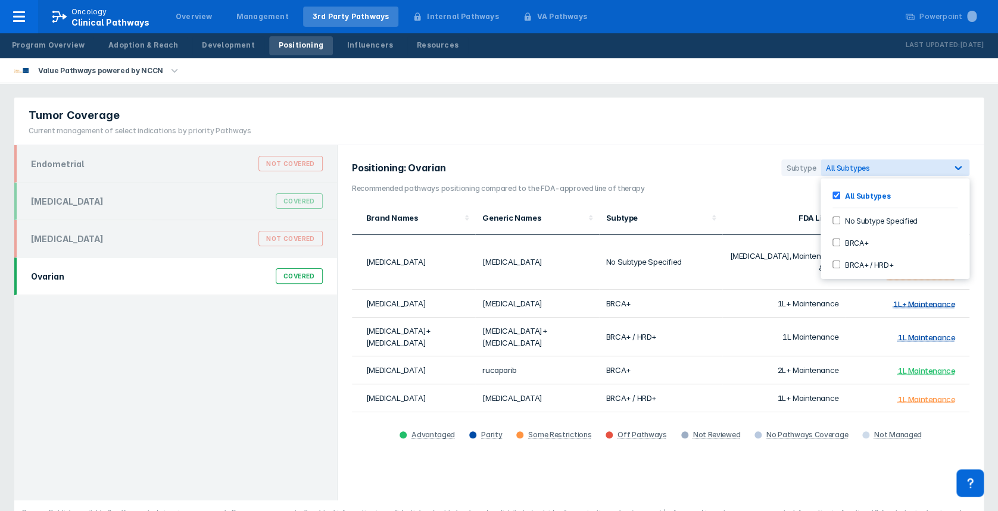
click at [880, 262] on label "BRCA+ / HRD+" at bounding box center [866, 264] width 53 height 10
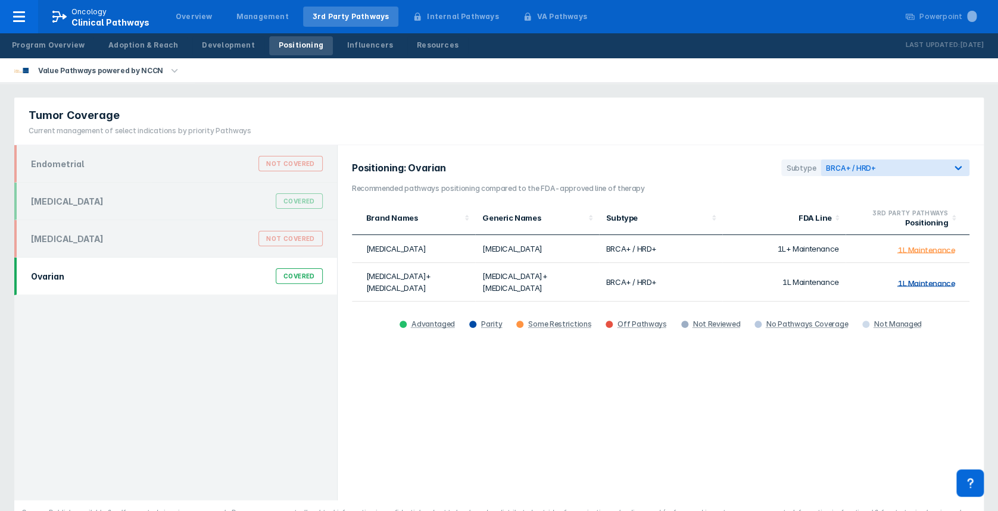
click at [778, 386] on div "Positioning: Ovarian Subtype BRCA+ / HRD+ Recommended pathways positioning comp…" at bounding box center [660, 322] width 646 height 355
click at [896, 165] on div "BRCA+ / HRD+" at bounding box center [883, 168] width 116 height 9
click at [857, 240] on label "BRCA+" at bounding box center [854, 242] width 29 height 10
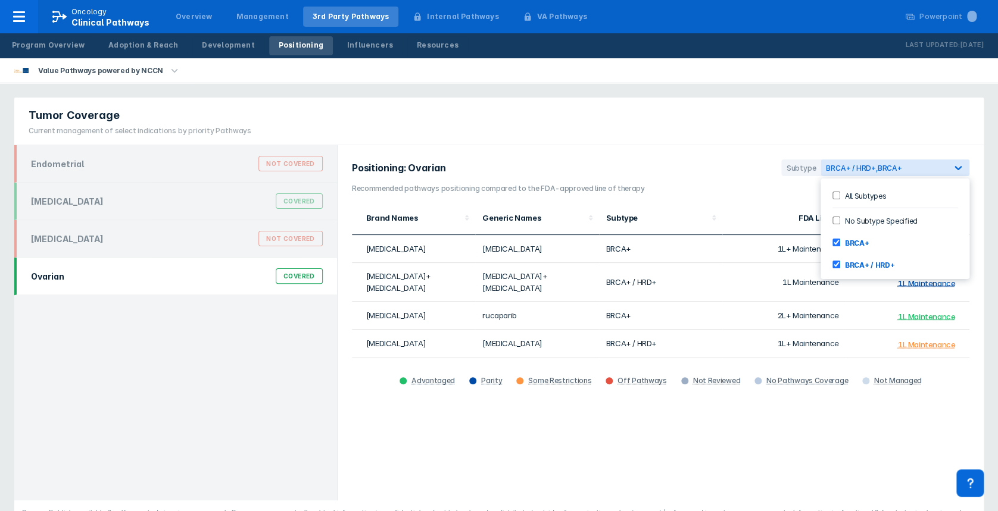
click at [858, 259] on label "BRCA+ / HRD+" at bounding box center [867, 264] width 54 height 10
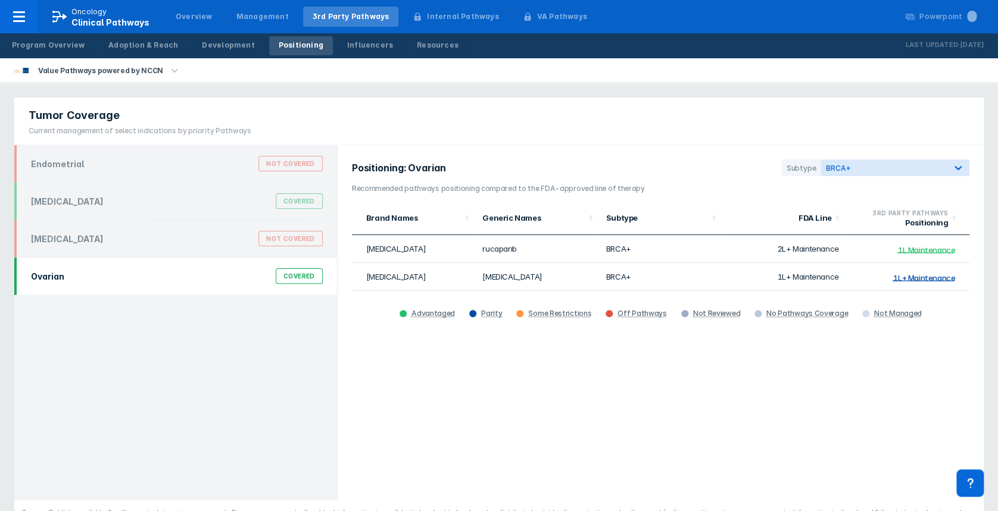
click at [850, 349] on div "Positioning: Ovarian Subtype BRCA+ Recommended pathways positioning compared to…" at bounding box center [660, 322] width 646 height 355
click at [896, 164] on div "BRCA+" at bounding box center [883, 168] width 116 height 9
click at [867, 193] on label "All Subtypes" at bounding box center [863, 195] width 46 height 10
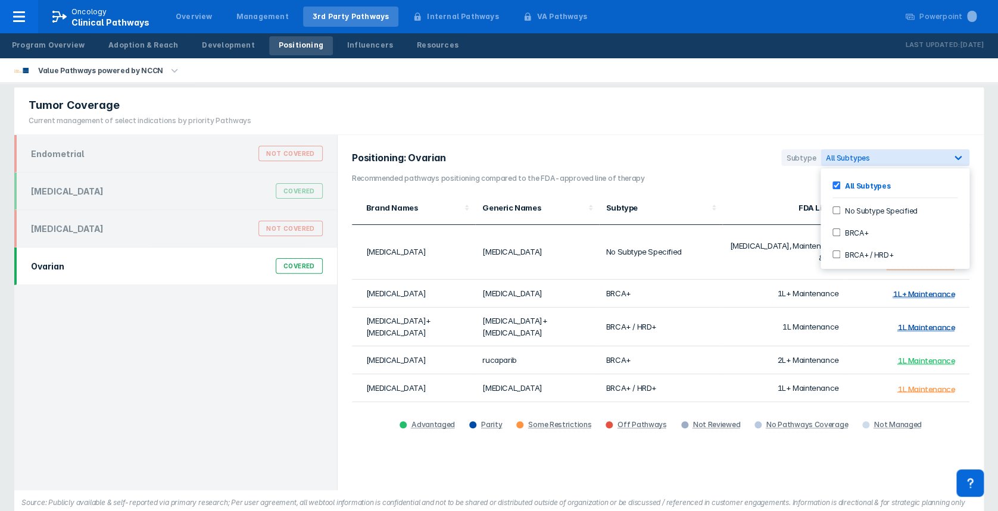
scroll to position [29, 0]
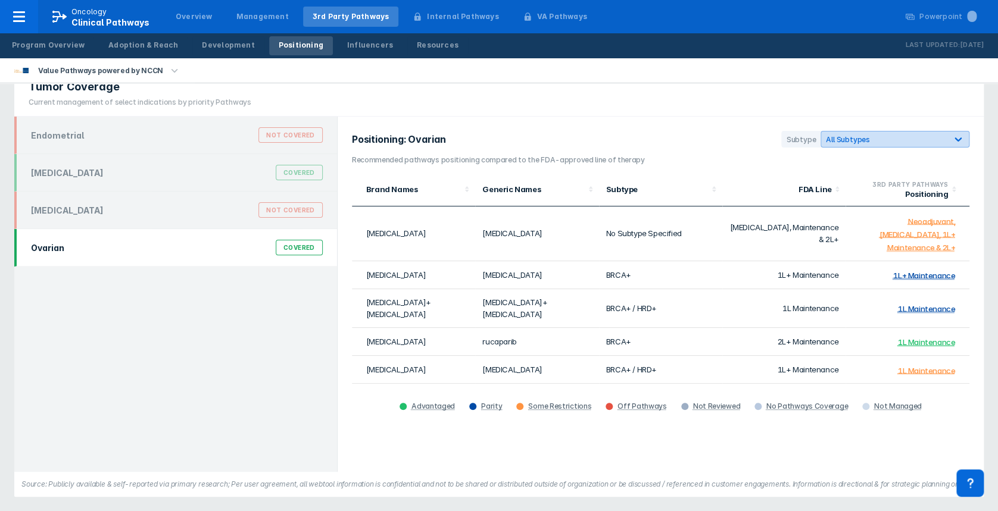
click at [957, 135] on icon at bounding box center [958, 139] width 12 height 12
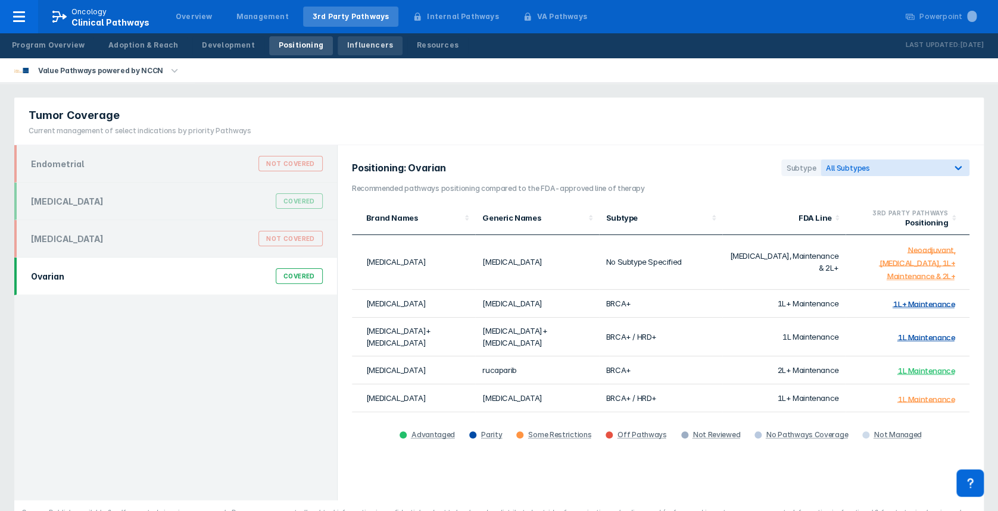
click at [353, 43] on div "Influencers" at bounding box center [370, 45] width 46 height 11
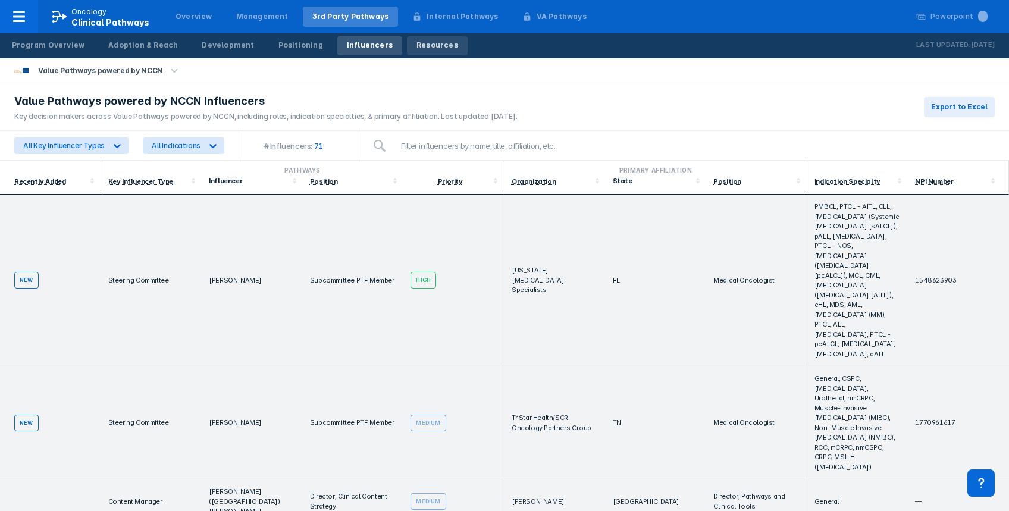
click at [417, 46] on div "Resources" at bounding box center [438, 45] width 42 height 11
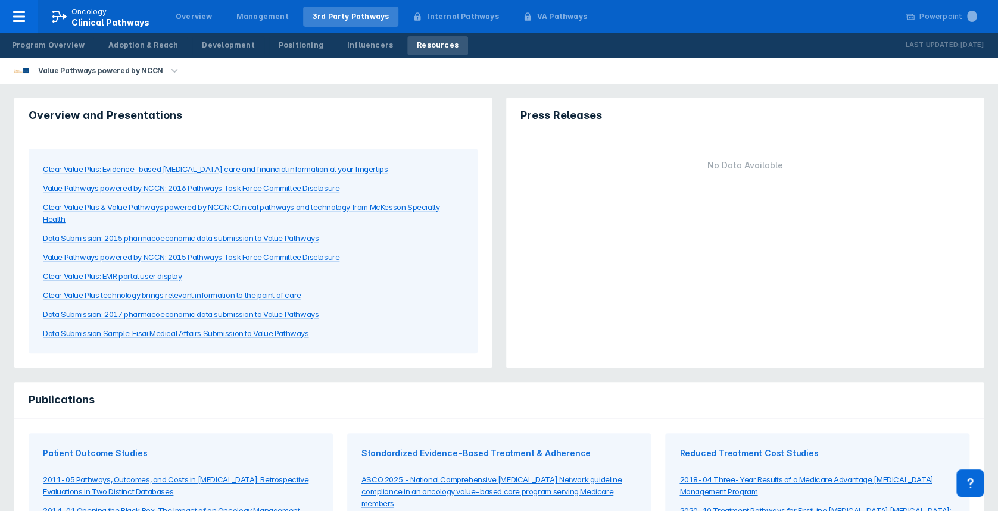
click at [193, 164] on div "Clear Value Plus: Evidence-based [MEDICAL_DATA] care and financial information …" at bounding box center [215, 169] width 345 height 12
click at [222, 43] on div "Development" at bounding box center [228, 45] width 52 height 11
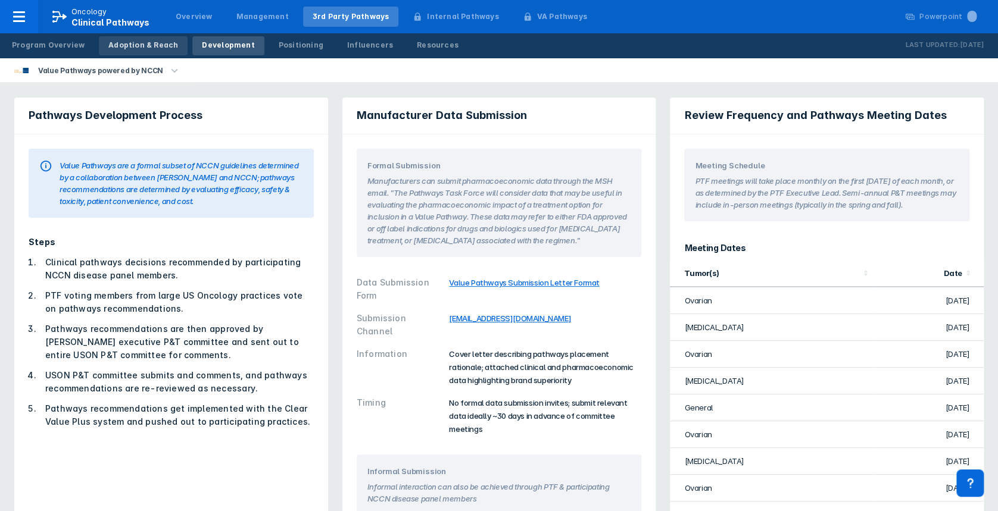
click at [150, 38] on link "Adoption & Reach" at bounding box center [143, 45] width 89 height 19
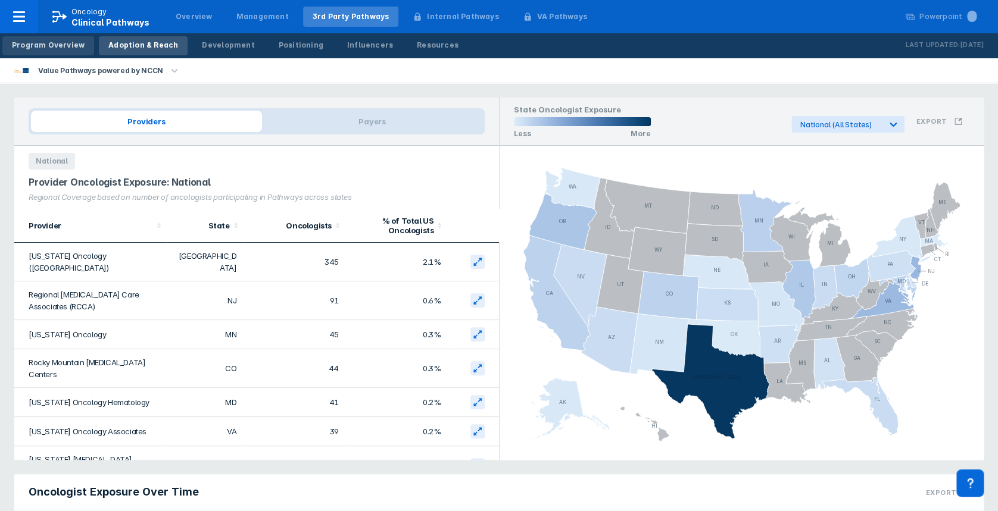
click at [47, 46] on div "Program Overview" at bounding box center [48, 45] width 73 height 11
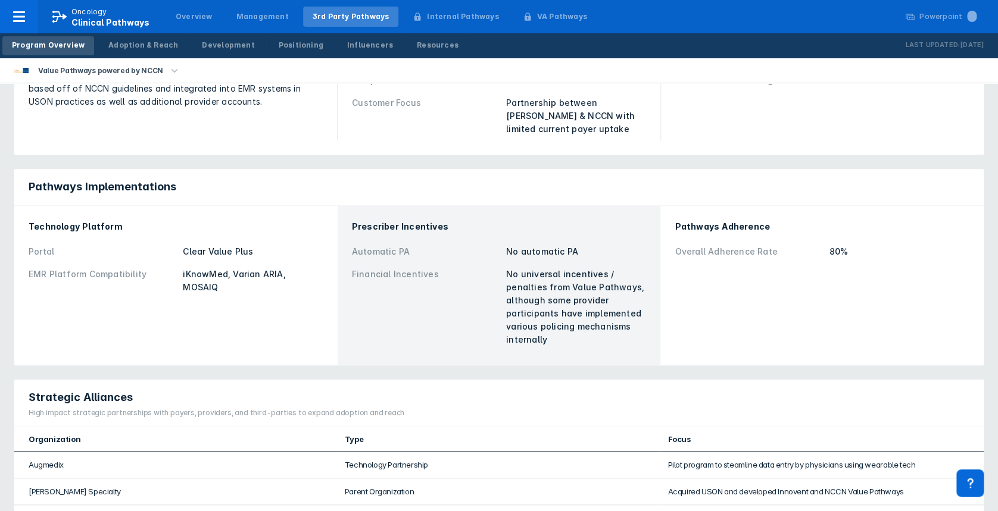
scroll to position [238, 0]
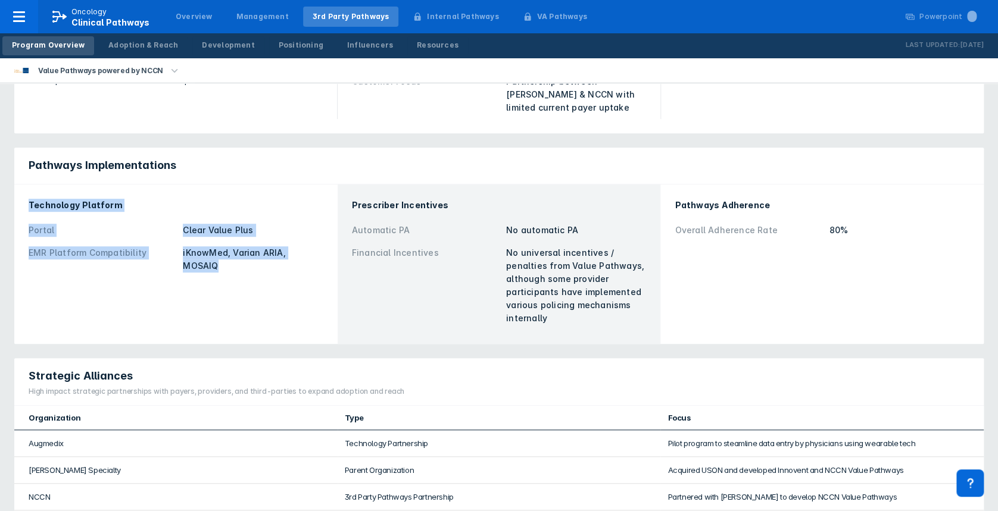
drag, startPoint x: 24, startPoint y: 197, endPoint x: 330, endPoint y: 255, distance: 312.0
click at [330, 255] on div "Technology Platform Portal Clear Value Plus EMR Platform Compatibility iKnowMed…" at bounding box center [175, 265] width 323 height 160
drag, startPoint x: 330, startPoint y: 255, endPoint x: 268, endPoint y: 251, distance: 62.0
copy div "Technology Platform Portal Clear Value Plus EMR Platform Compatibility iKnowMed…"
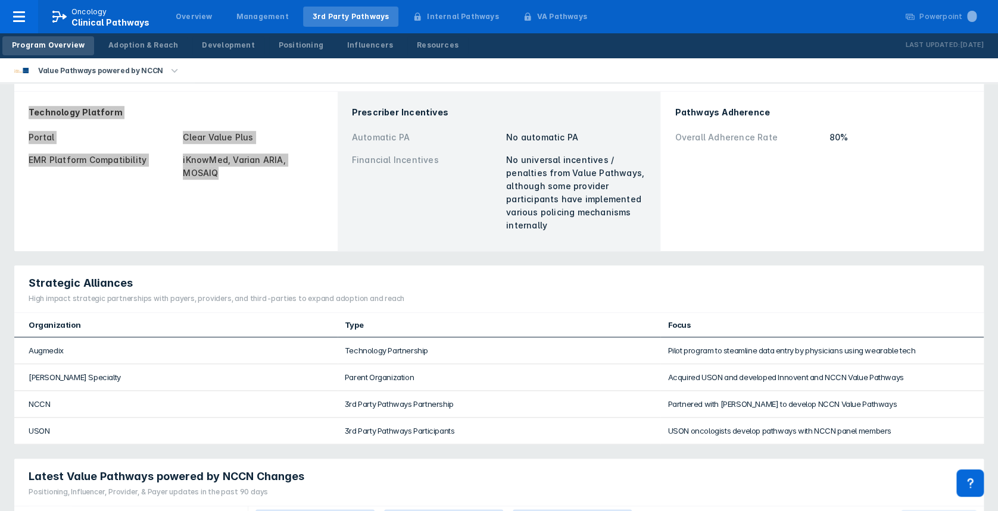
scroll to position [396, 0]
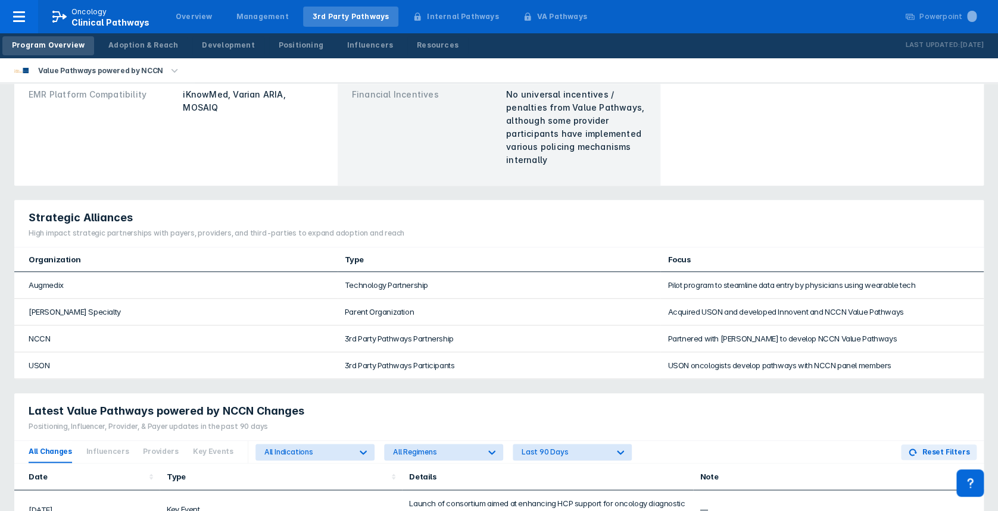
click at [213, 242] on div "Strategic Alliances High impact strategic partnerships with payers, providers, …" at bounding box center [213, 223] width 398 height 47
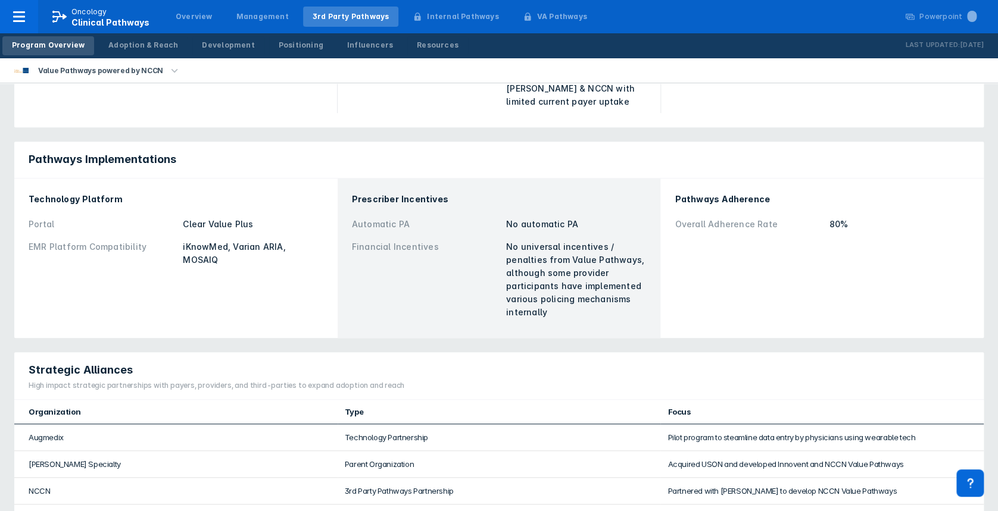
scroll to position [158, 0]
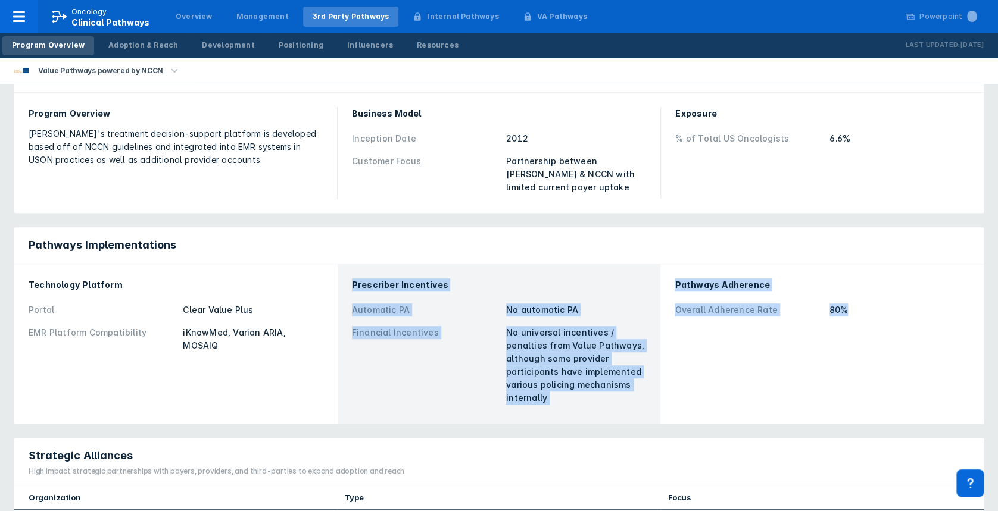
drag, startPoint x: 445, startPoint y: 286, endPoint x: 895, endPoint y: 329, distance: 452.0
click at [895, 329] on div "Technology Platform Portal Clear Value Plus EMR Platform Compatibility iKnowMed…" at bounding box center [498, 344] width 969 height 160
drag, startPoint x: 895, startPoint y: 329, endPoint x: 728, endPoint y: 274, distance: 174.8
copy div "Prescriber Incentives Automatic PA No automatic PA Financial Incentives No univ…"
click at [822, 369] on div "Pathways Adherence Overall Adherence Rate 80%" at bounding box center [821, 343] width 309 height 145
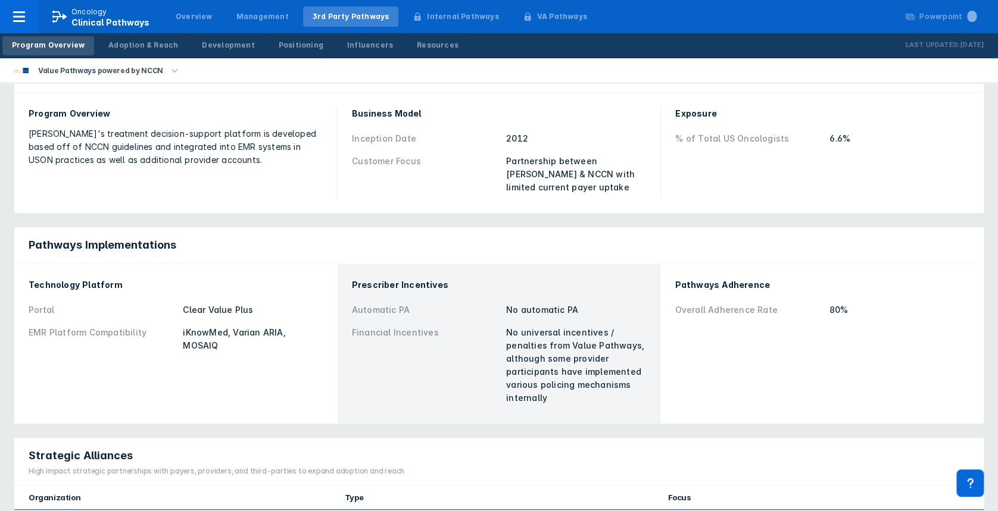
scroll to position [79, 0]
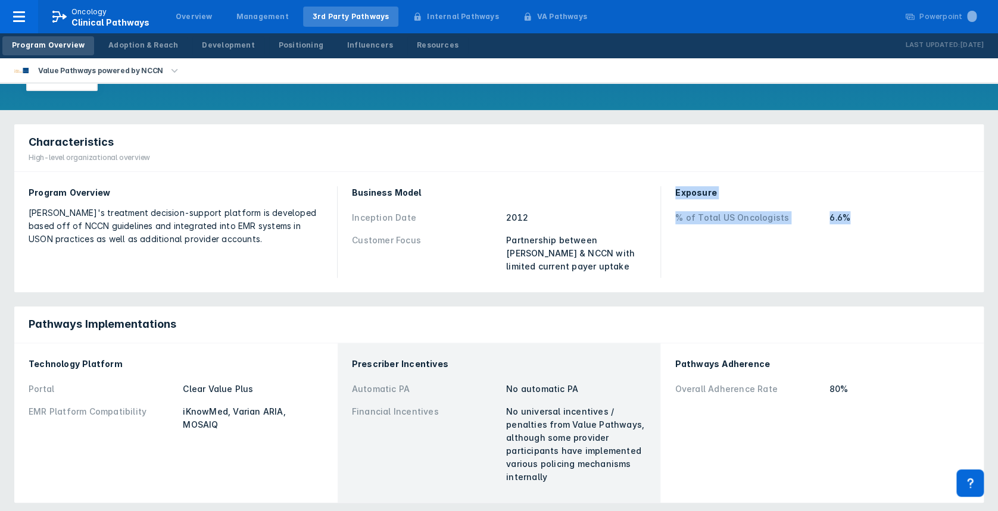
drag, startPoint x: 680, startPoint y: 190, endPoint x: 881, endPoint y: 214, distance: 202.5
click at [881, 214] on div "Exposure % of Total US Oncologists 6.6%" at bounding box center [822, 207] width 294 height 43
drag, startPoint x: 881, startPoint y: 214, endPoint x: 750, endPoint y: 214, distance: 131.5
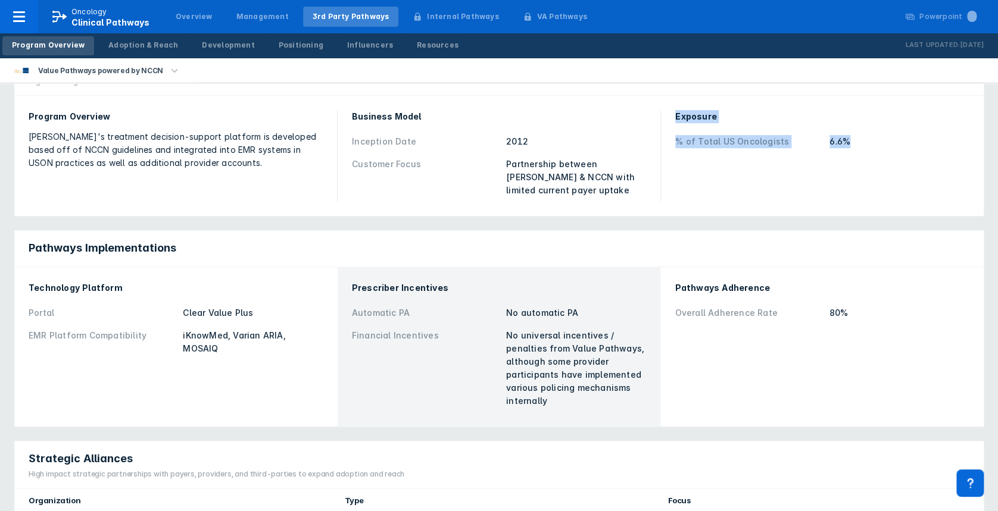
scroll to position [158, 0]
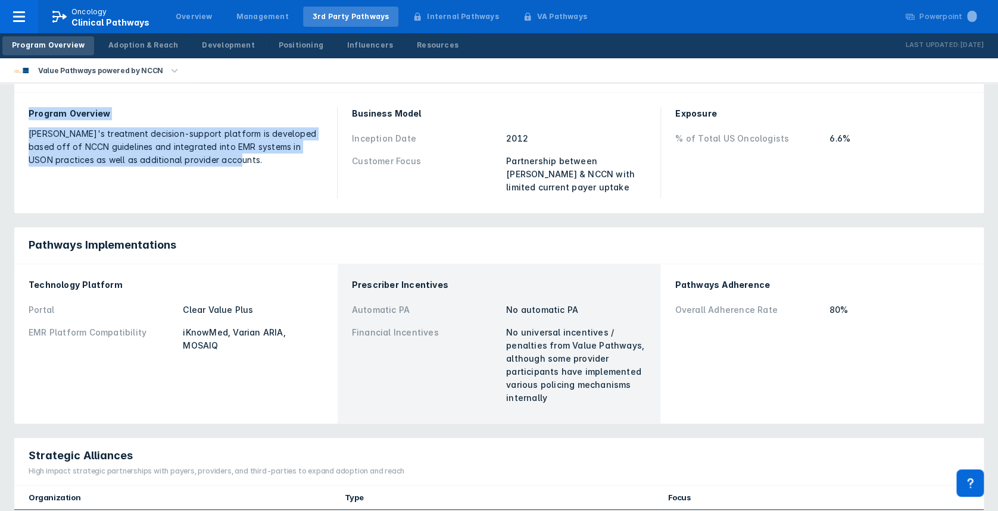
drag, startPoint x: 28, startPoint y: 111, endPoint x: 238, endPoint y: 164, distance: 216.5
click at [238, 164] on div "Program Overview [PERSON_NAME]'s treatment decision-support platform is develop…" at bounding box center [175, 153] width 308 height 106
drag, startPoint x: 238, startPoint y: 164, endPoint x: 207, endPoint y: 150, distance: 34.4
copy div "Program Overview [PERSON_NAME]'s treatment decision-support platform is develop…"
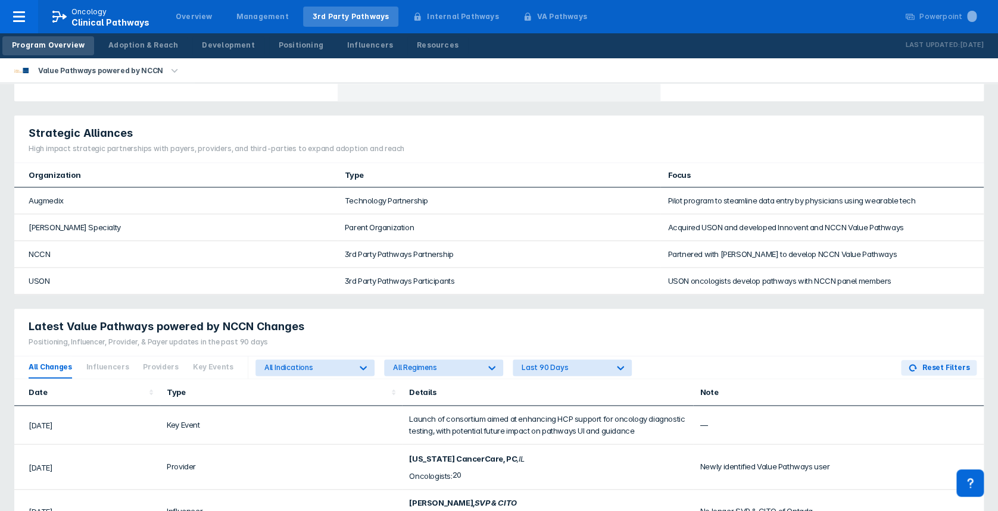
scroll to position [476, 0]
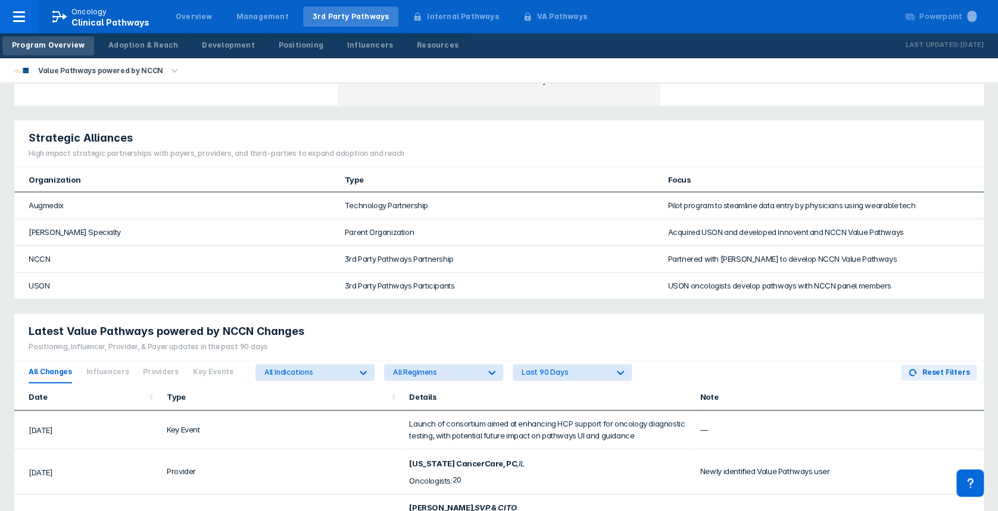
click at [43, 162] on div "Strategic Alliances High impact strategic partnerships with payers, providers, …" at bounding box center [213, 143] width 398 height 47
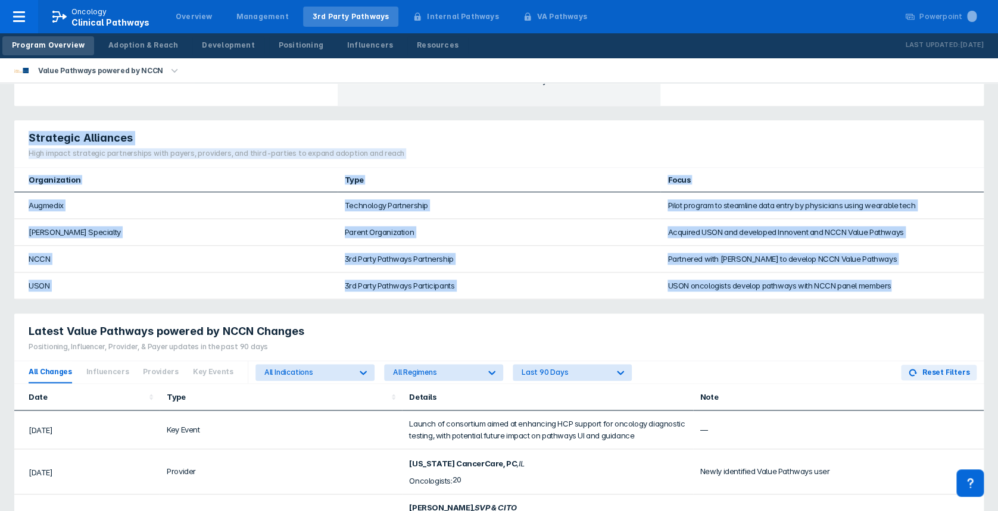
drag, startPoint x: 23, startPoint y: 133, endPoint x: 911, endPoint y: 276, distance: 899.4
click at [911, 276] on div "Strategic Alliances High impact strategic partnerships with payers, providers, …" at bounding box center [498, 209] width 969 height 179
drag, startPoint x: 911, startPoint y: 276, endPoint x: 783, endPoint y: 267, distance: 128.3
copy div "Strategic Alliances High impact strategic partnerships with payers, providers, …"
